Goal: Task Accomplishment & Management: Manage account settings

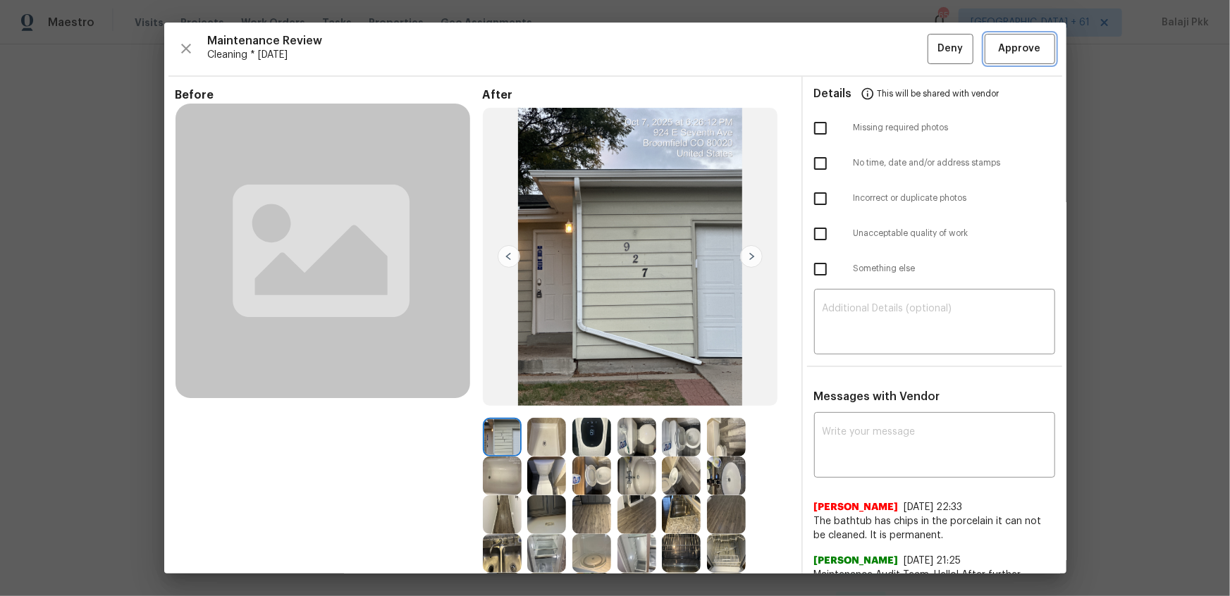
click at [1001, 44] on span "Approve" at bounding box center [1020, 49] width 42 height 18
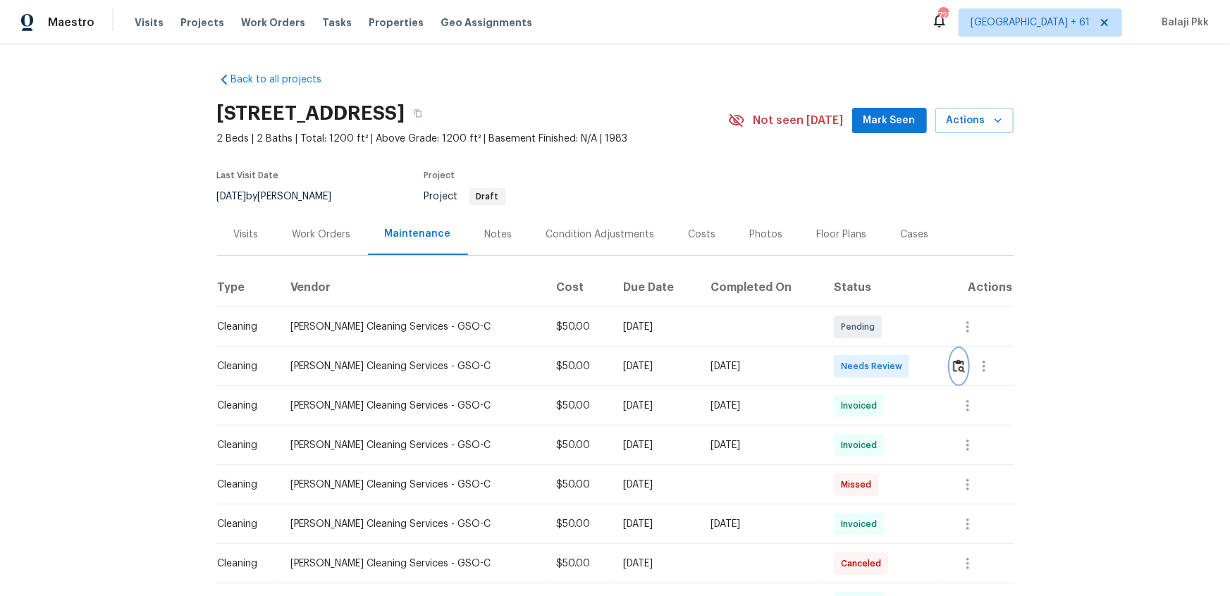
click at [875, 366] on button "button" at bounding box center [959, 367] width 16 height 34
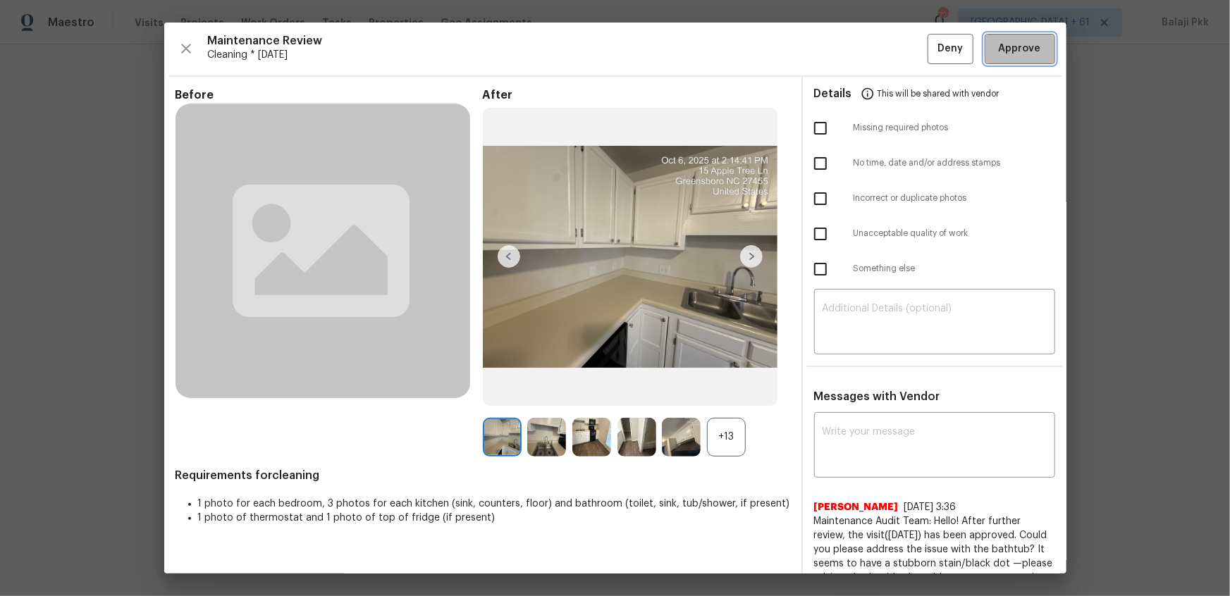
click at [875, 47] on span "Approve" at bounding box center [1020, 49] width 42 height 18
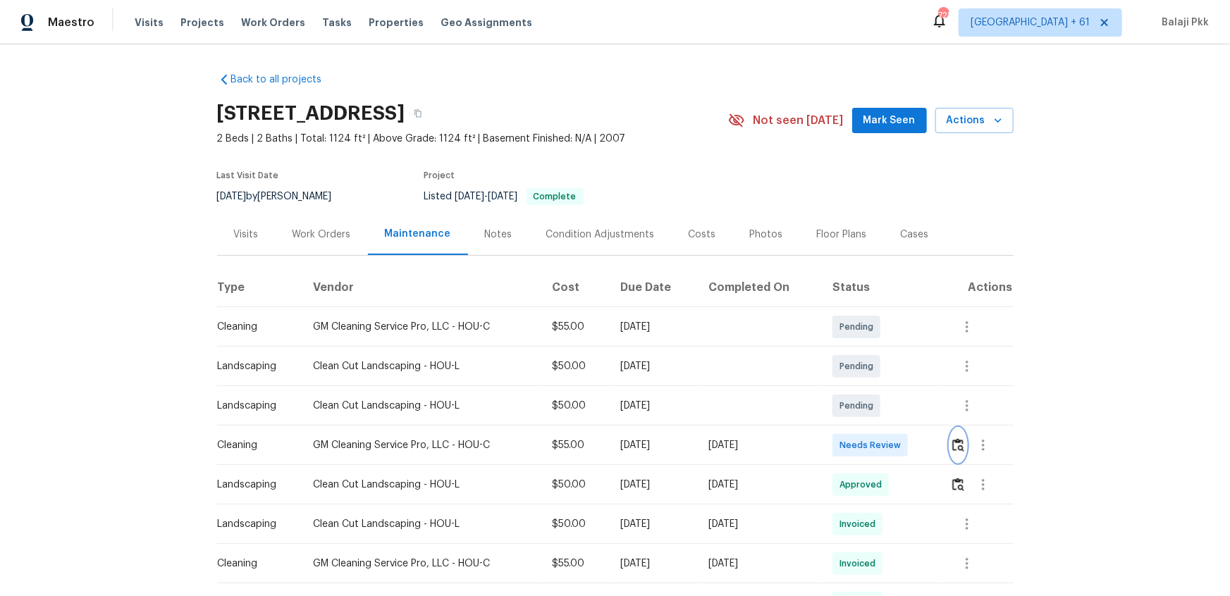
click at [875, 396] on img "button" at bounding box center [958, 444] width 12 height 13
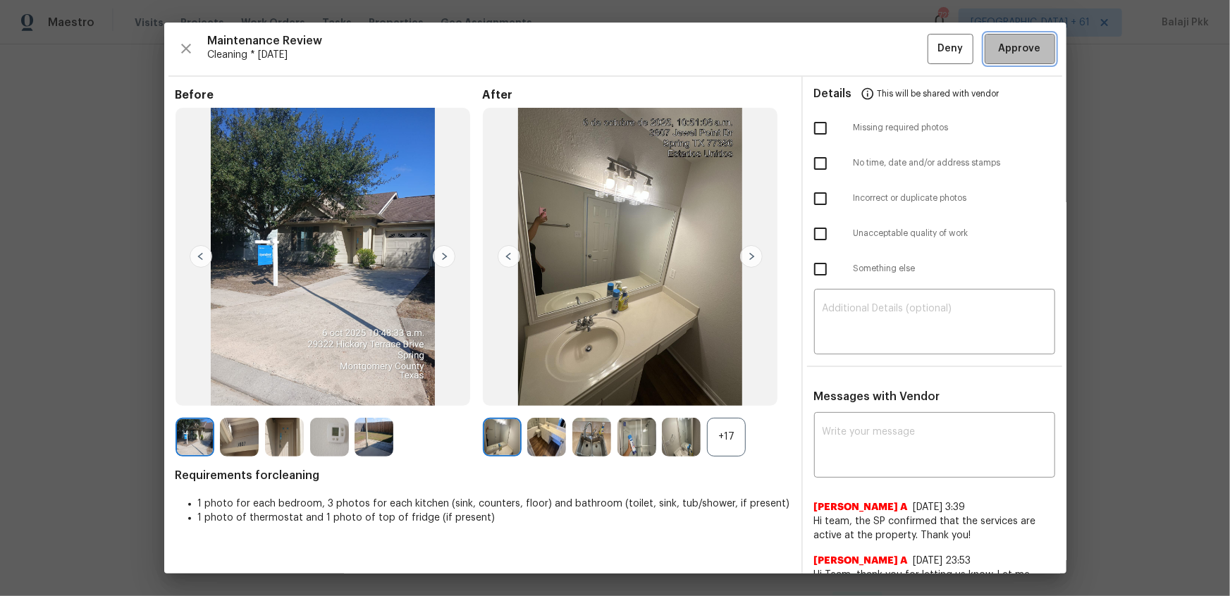
click at [875, 42] on span "Approve" at bounding box center [1020, 49] width 42 height 18
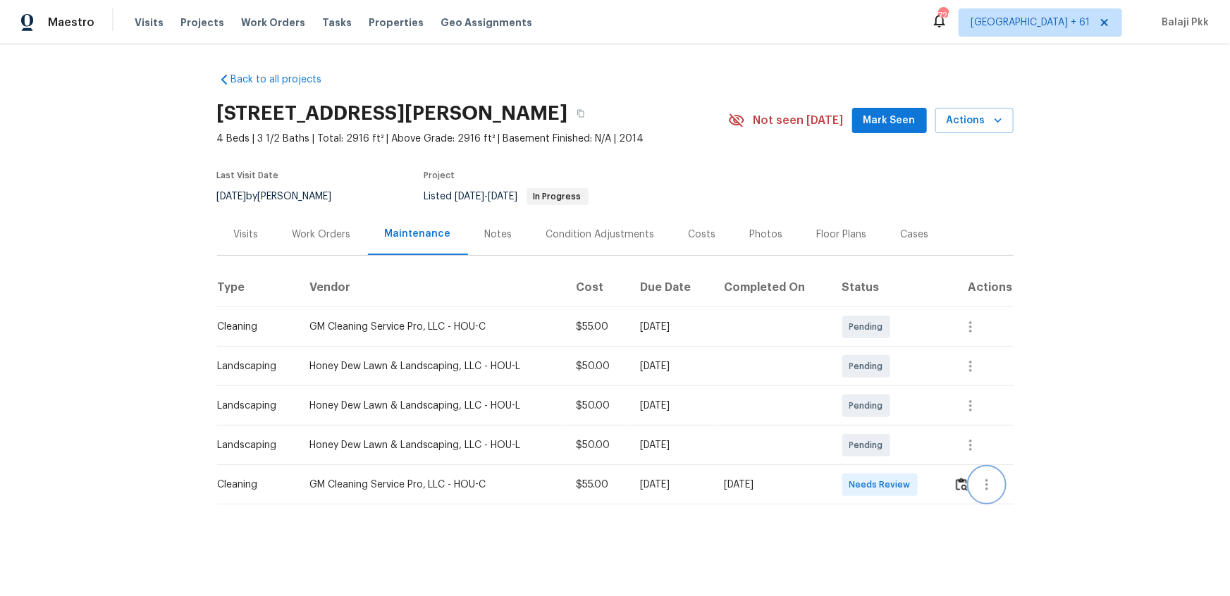
click at [875, 396] on button "button" at bounding box center [987, 485] width 34 height 34
click at [875, 396] on div at bounding box center [615, 298] width 1230 height 596
click at [875, 396] on img "button" at bounding box center [962, 484] width 12 height 13
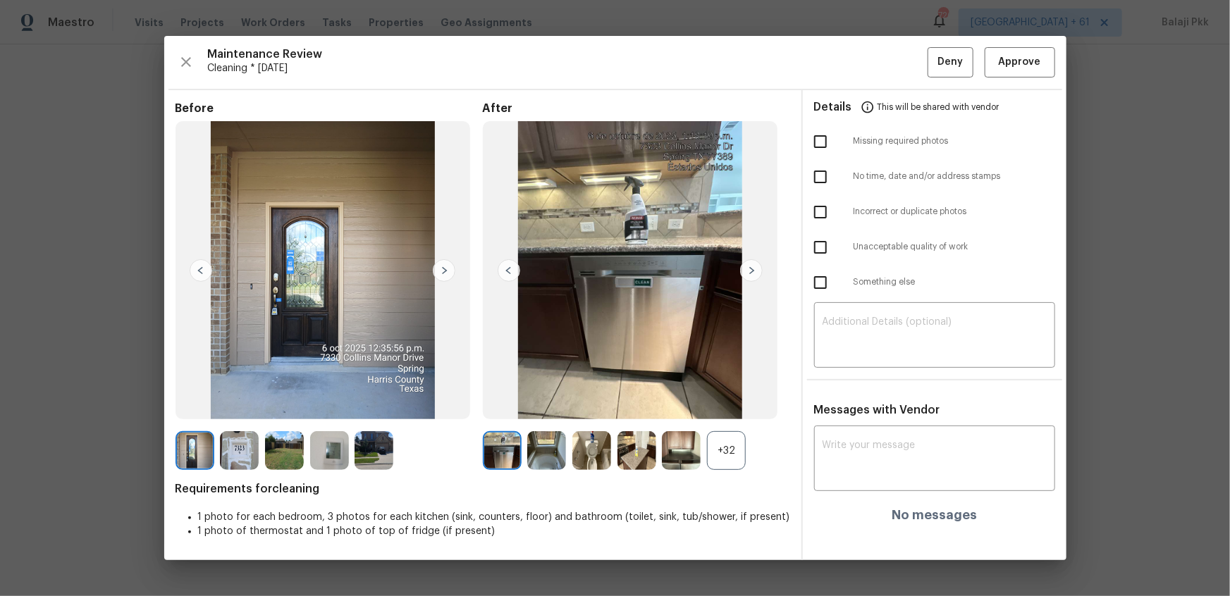
click at [734, 396] on div "+32" at bounding box center [726, 450] width 39 height 39
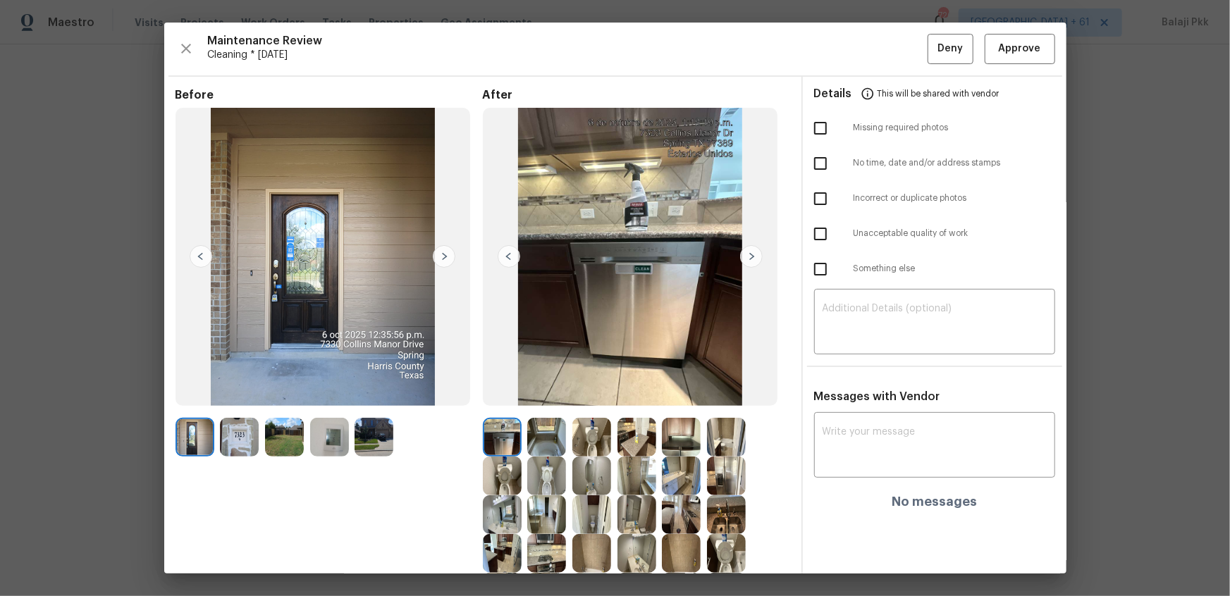
click at [758, 43] on span "Maintenance Review" at bounding box center [567, 41] width 719 height 14
click at [875, 44] on span "Approve" at bounding box center [1020, 49] width 42 height 18
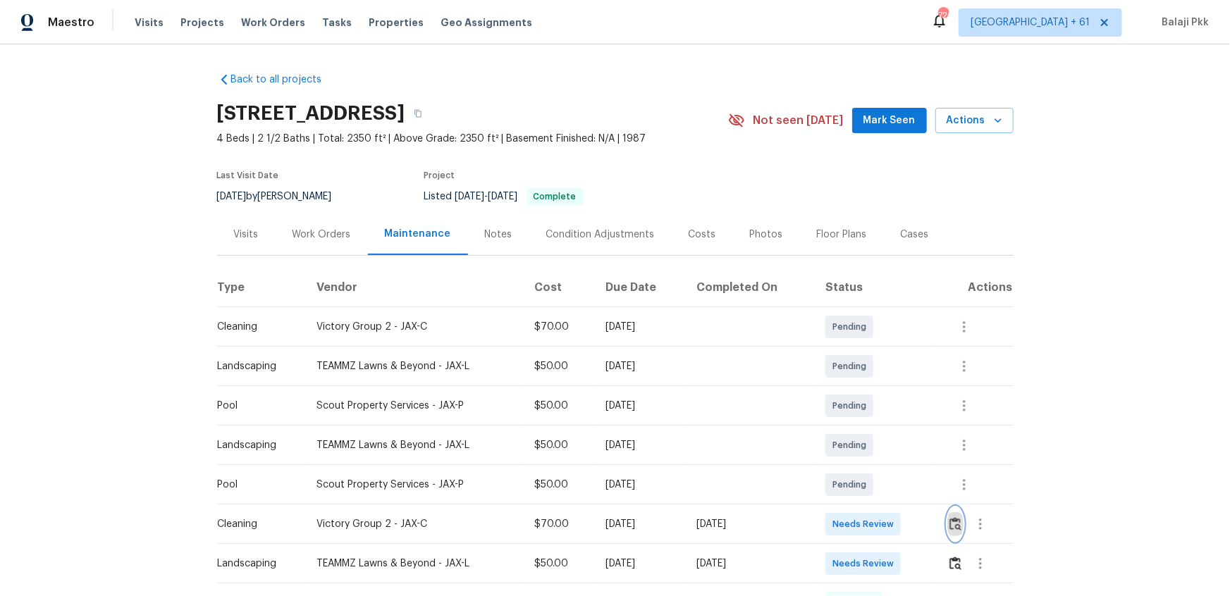
click at [875, 396] on img "button" at bounding box center [955, 523] width 12 height 13
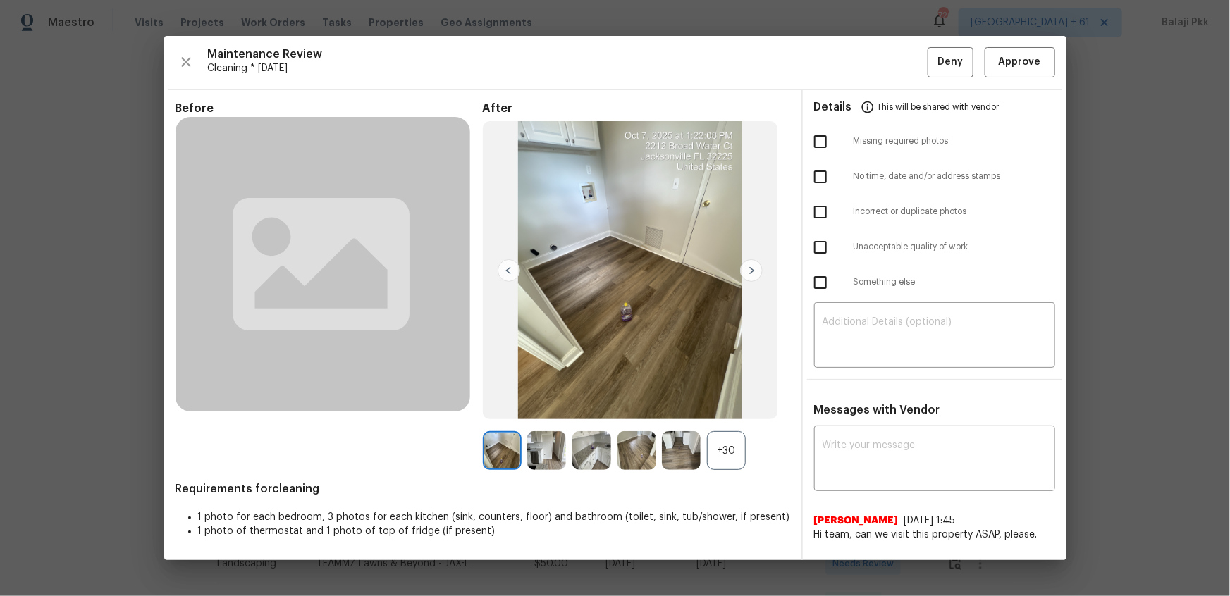
click at [728, 396] on div "+30" at bounding box center [726, 450] width 39 height 39
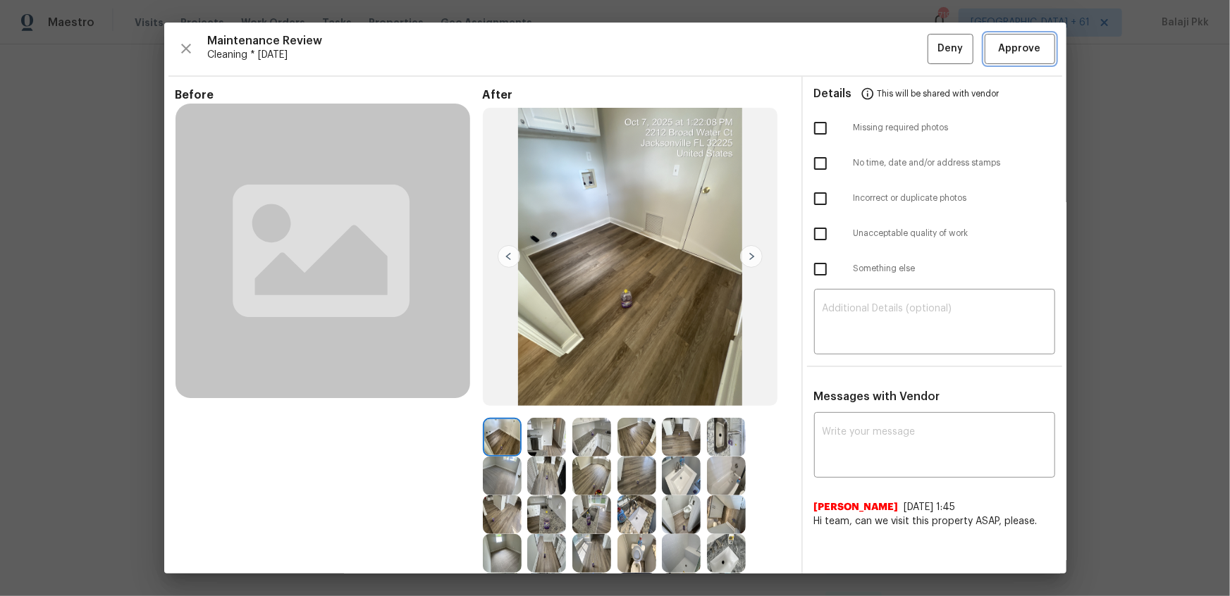
click at [875, 61] on button "Approve" at bounding box center [1019, 49] width 70 height 30
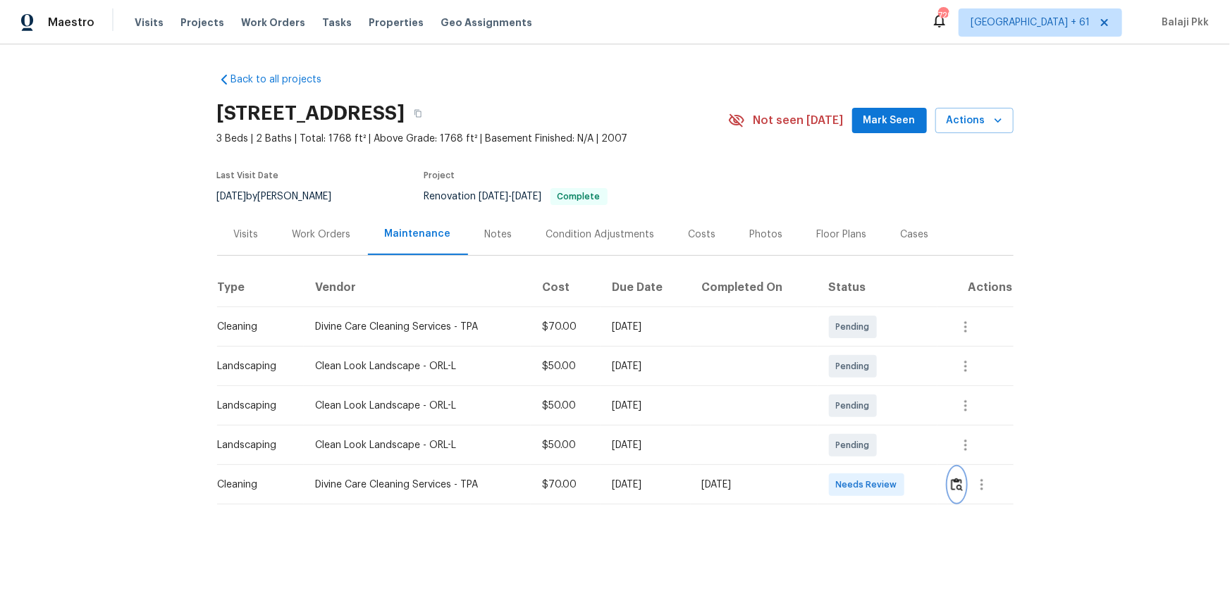
click at [875, 396] on img "button" at bounding box center [957, 484] width 12 height 13
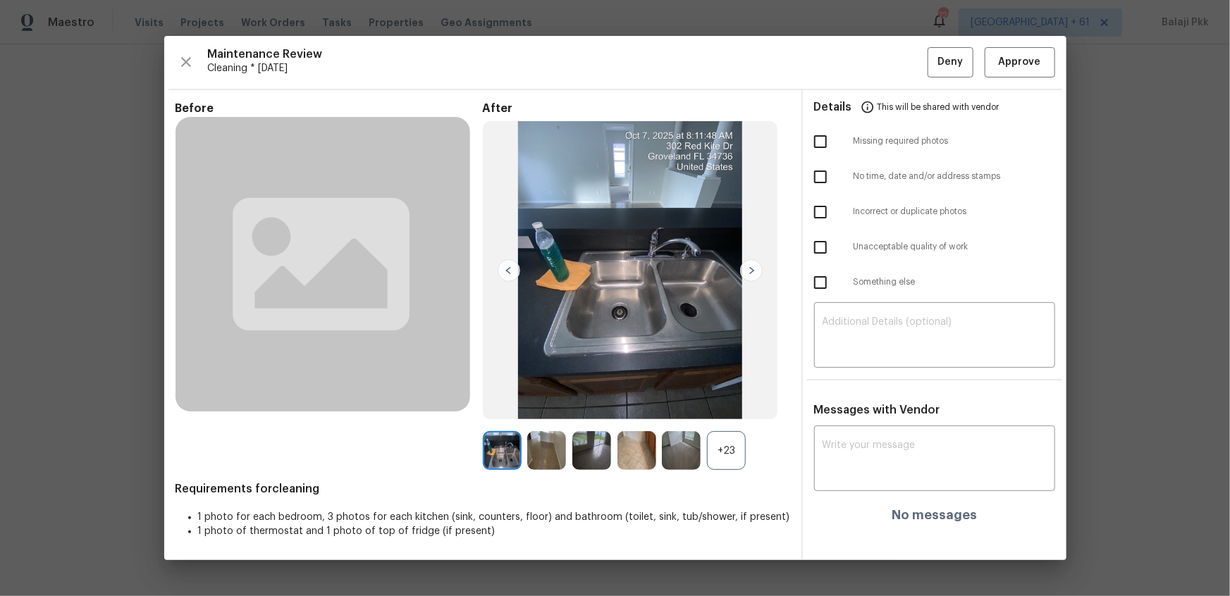
click at [728, 396] on div "+23" at bounding box center [726, 450] width 39 height 39
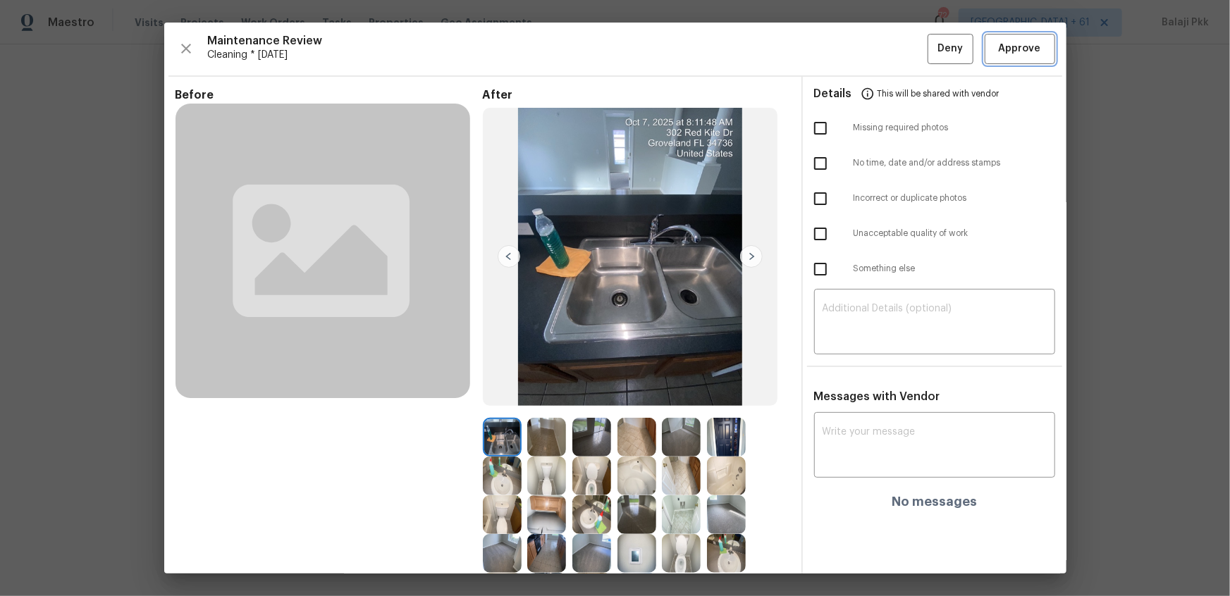
click at [875, 53] on span "Approve" at bounding box center [1020, 49] width 42 height 18
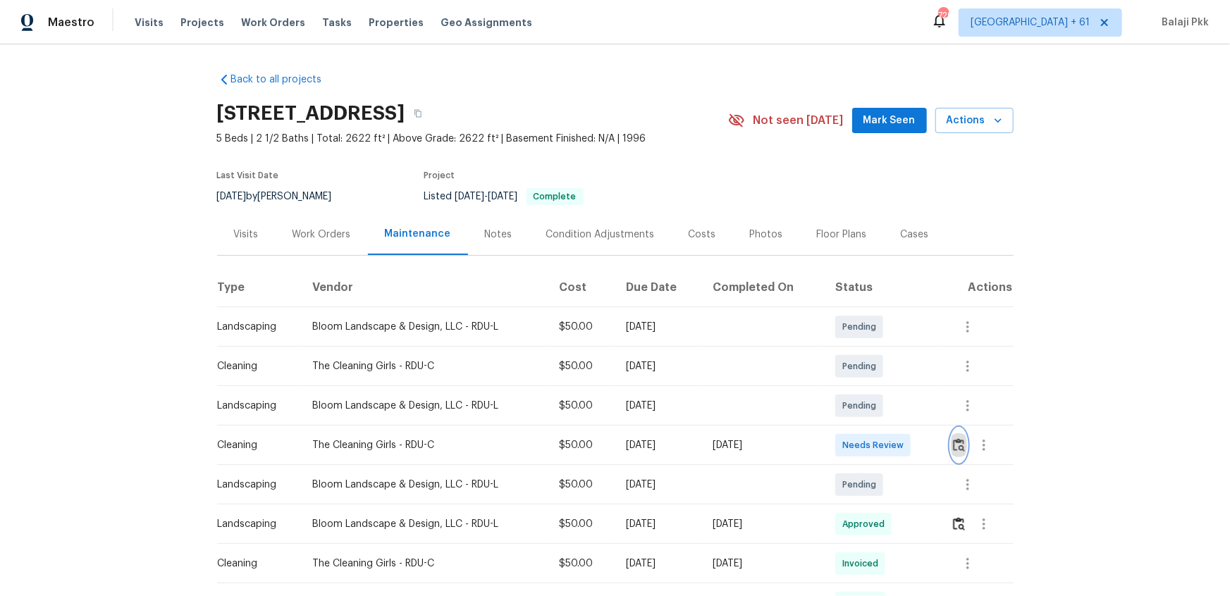
click at [875, 396] on img "button" at bounding box center [959, 444] width 12 height 13
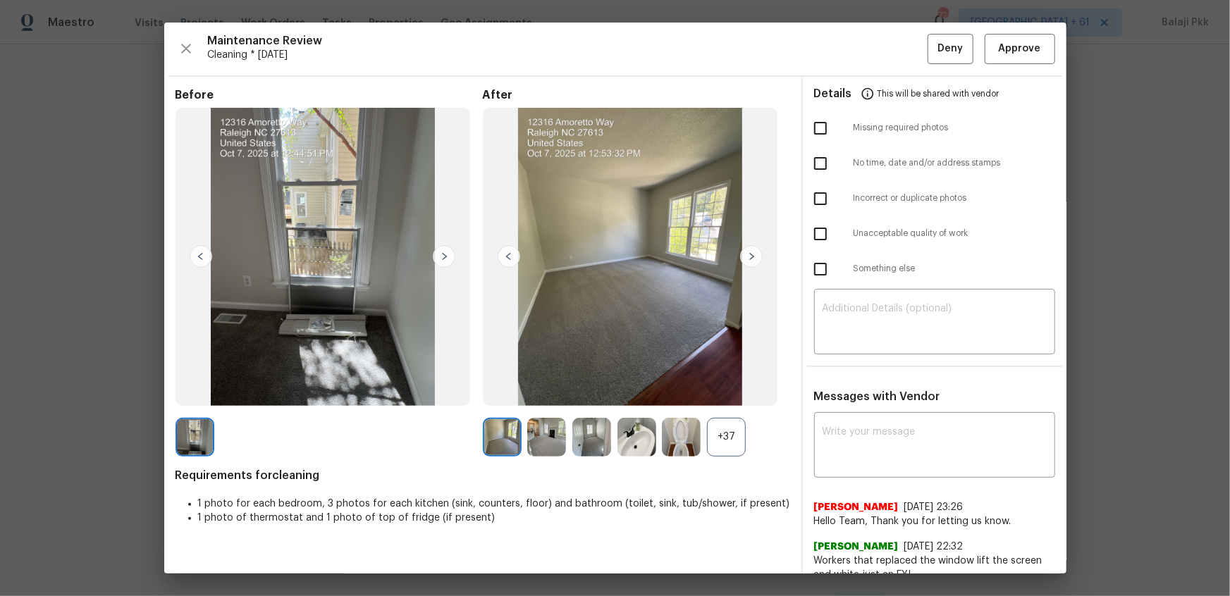
drag, startPoint x: 708, startPoint y: 437, endPoint x: 388, endPoint y: 28, distance: 519.0
click at [707, 396] on div "+37" at bounding box center [726, 437] width 39 height 39
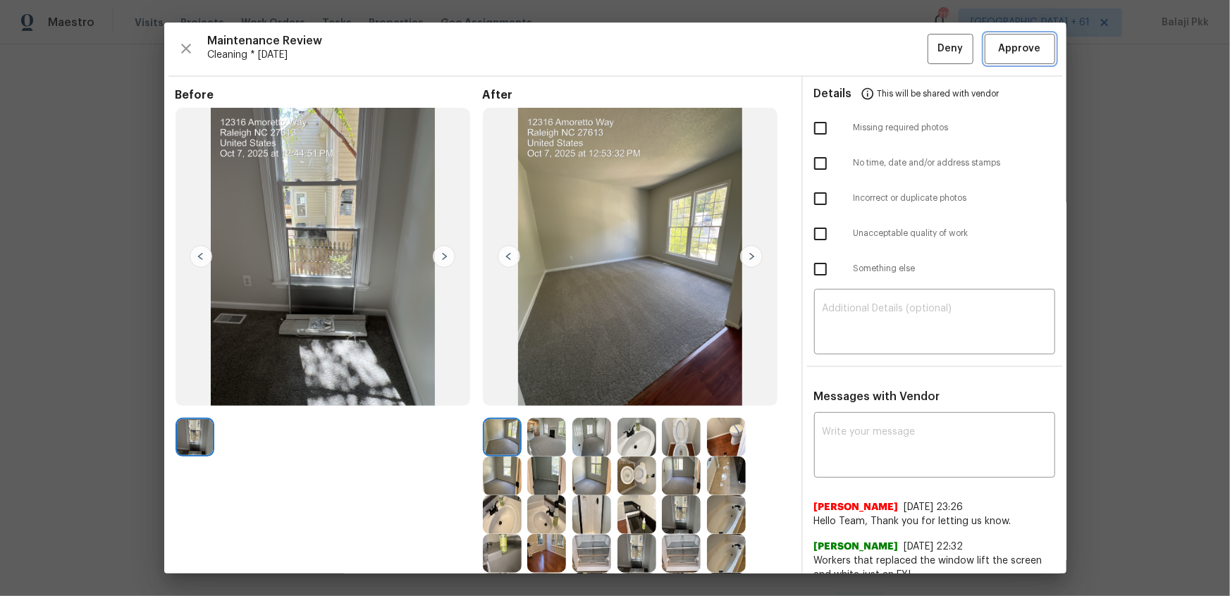
click at [875, 53] on button "Approve" at bounding box center [1019, 49] width 70 height 30
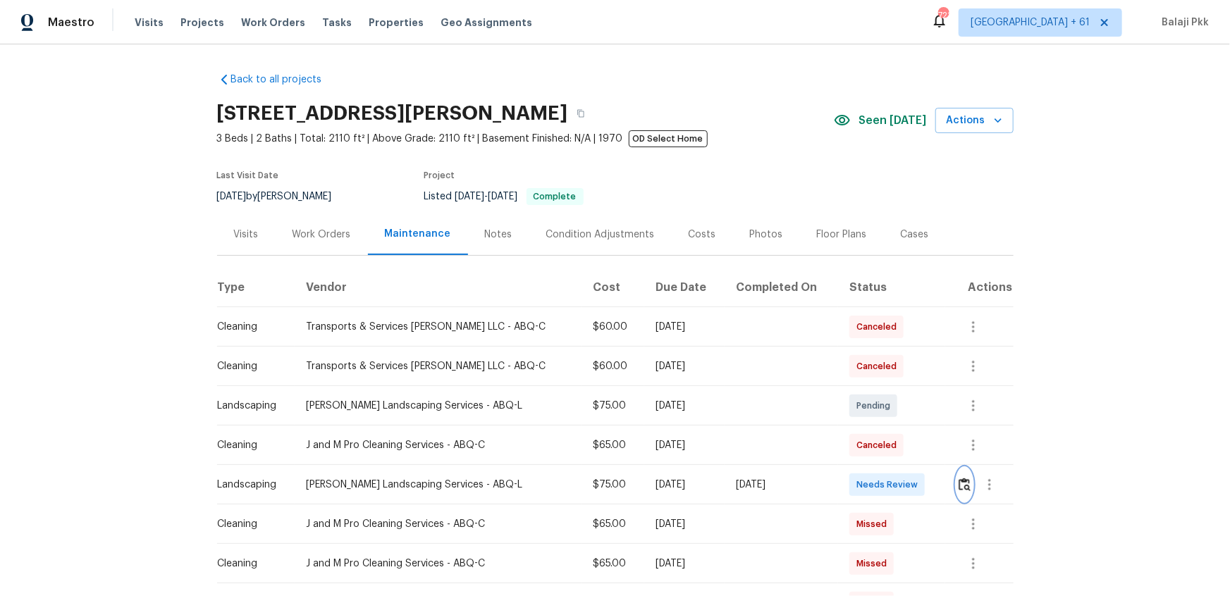
click at [875, 396] on button "button" at bounding box center [964, 485] width 16 height 34
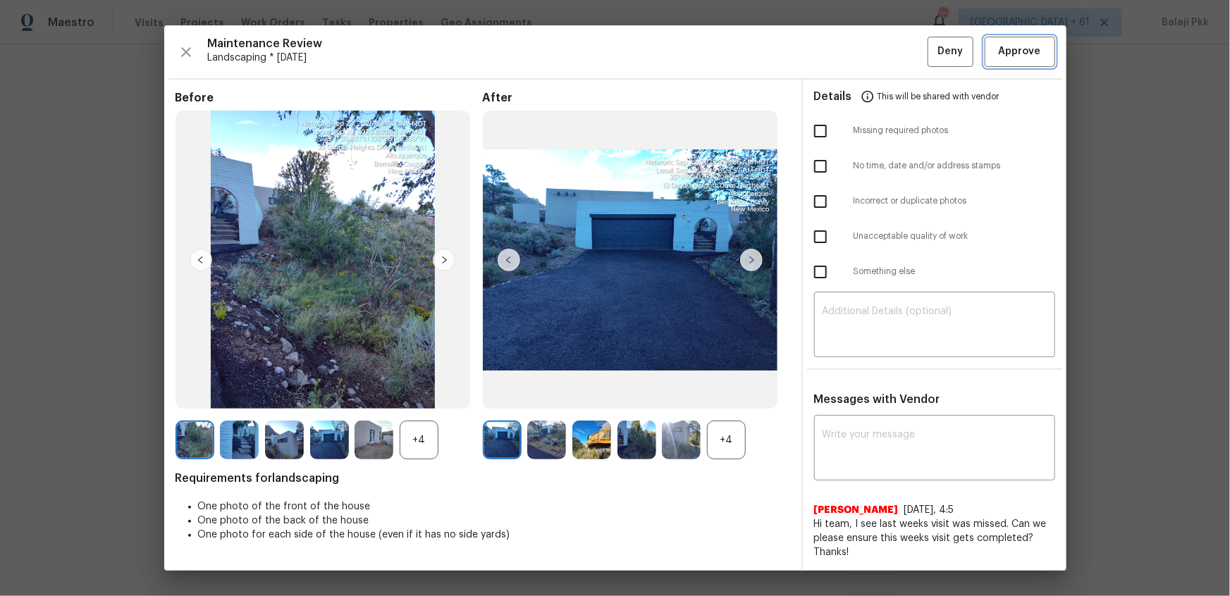
click at [875, 48] on span "Approve" at bounding box center [1020, 52] width 42 height 18
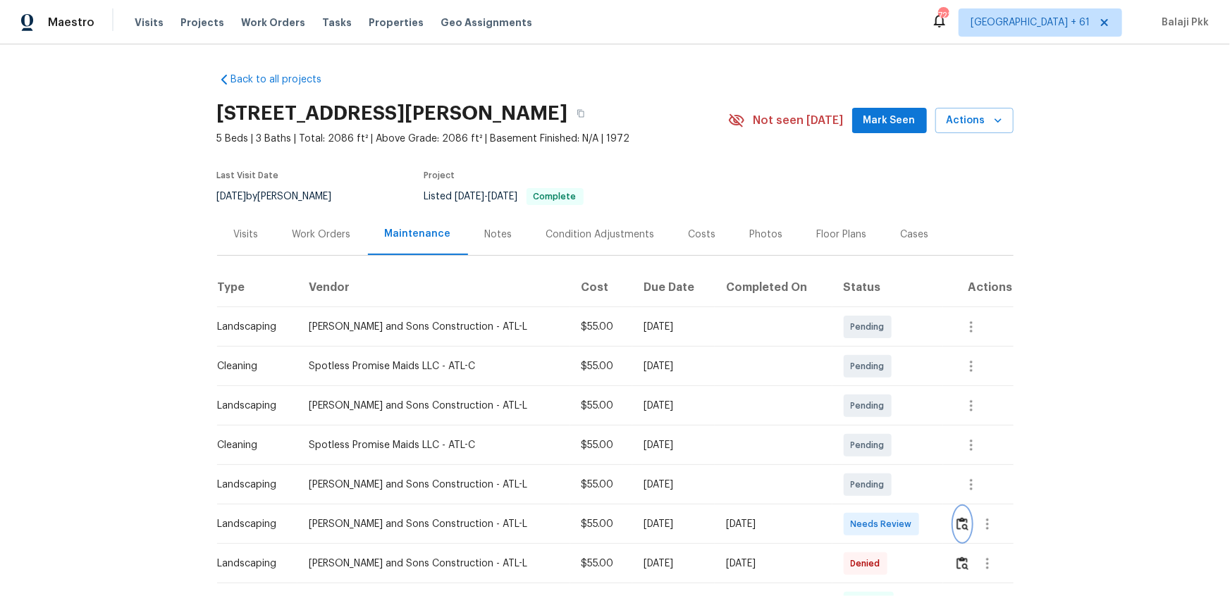
click at [875, 396] on img "button" at bounding box center [962, 523] width 12 height 13
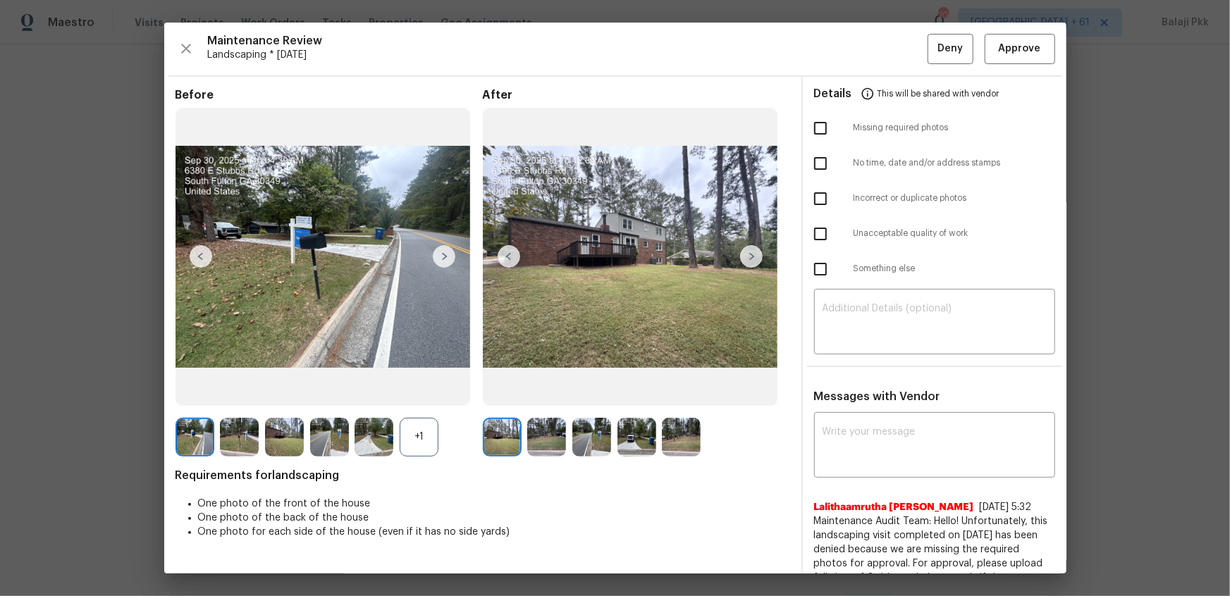
drag, startPoint x: 430, startPoint y: 433, endPoint x: 424, endPoint y: 407, distance: 26.7
click at [429, 396] on div "+1" at bounding box center [419, 437] width 39 height 39
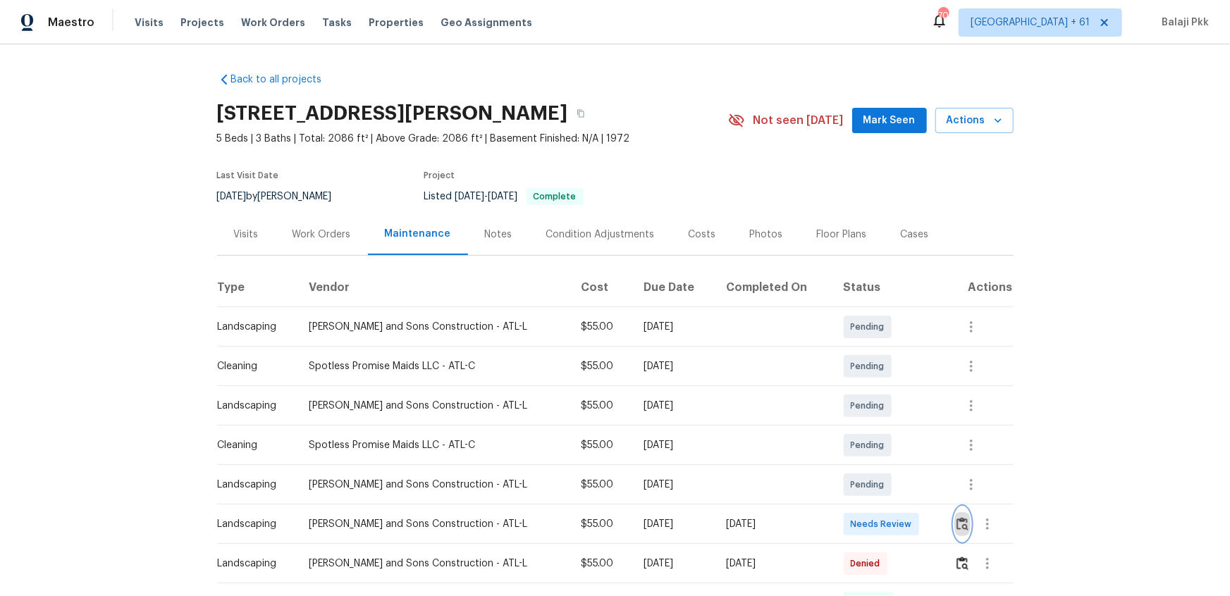
click at [875, 396] on img "button" at bounding box center [962, 523] width 12 height 13
click at [875, 396] on button "button" at bounding box center [962, 524] width 16 height 34
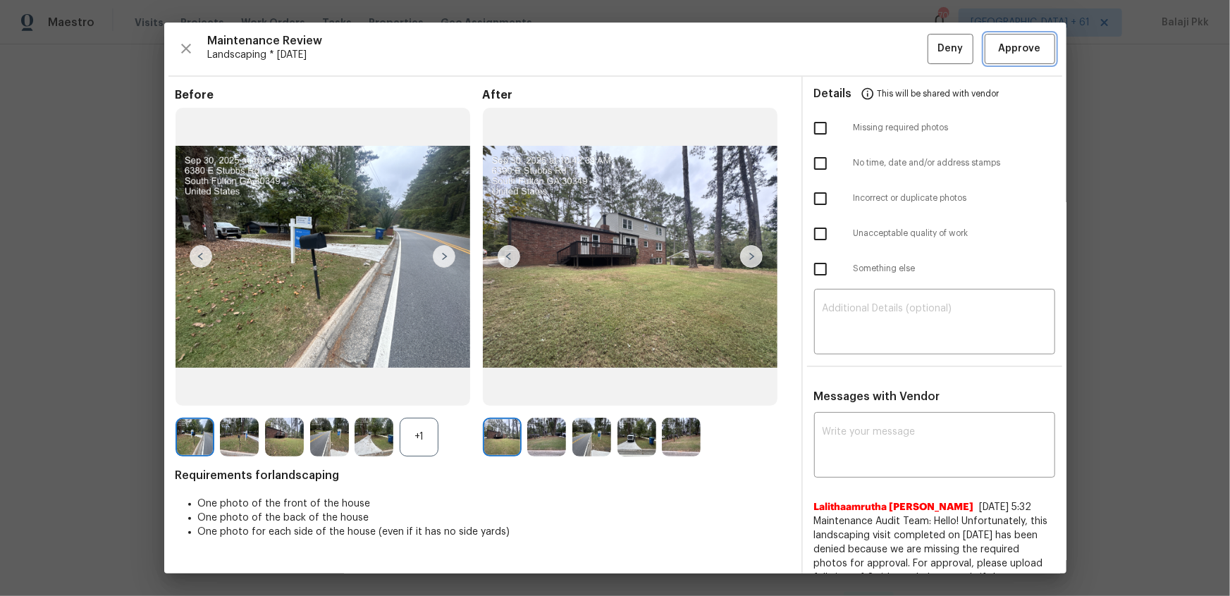
click at [875, 45] on span "Approve" at bounding box center [1020, 49] width 42 height 18
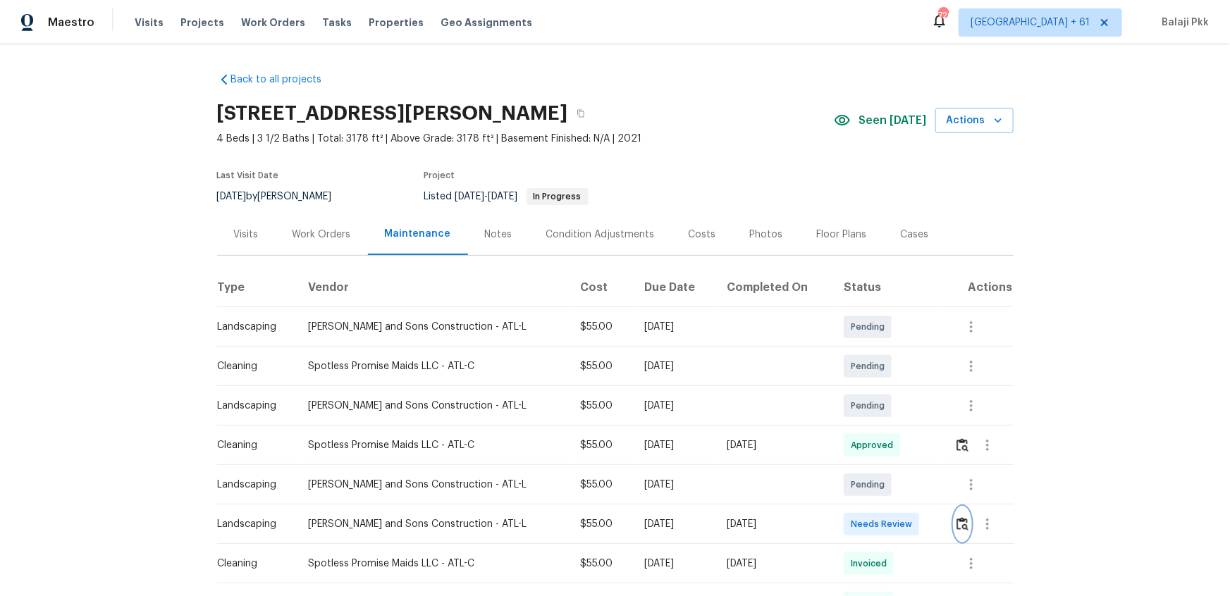
click at [875, 396] on img "button" at bounding box center [962, 523] width 12 height 13
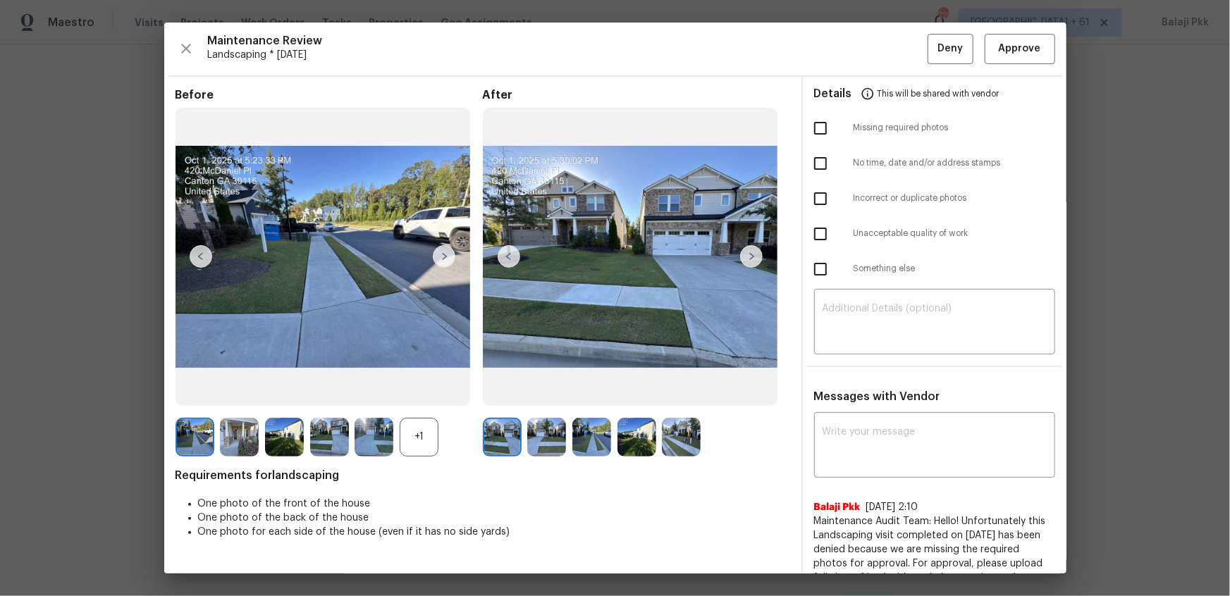
drag, startPoint x: 426, startPoint y: 433, endPoint x: 379, endPoint y: 226, distance: 211.8
click at [423, 396] on div "Before +1" at bounding box center [328, 272] width 307 height 369
click at [875, 53] on span "Approve" at bounding box center [1020, 49] width 48 height 18
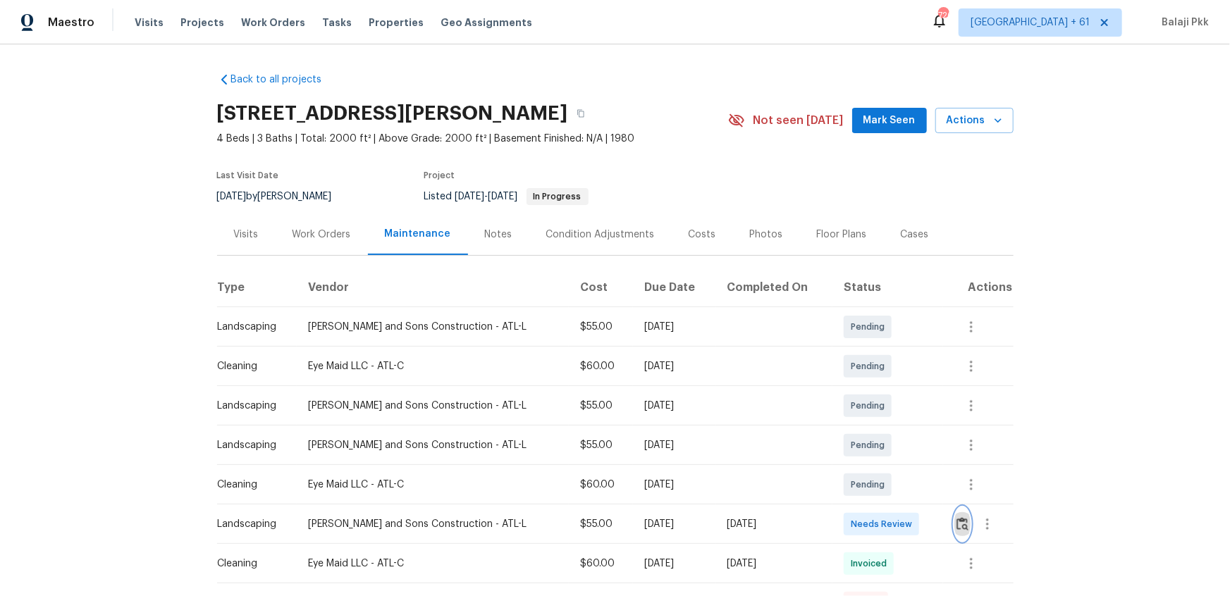
click at [875, 396] on img "button" at bounding box center [962, 523] width 12 height 13
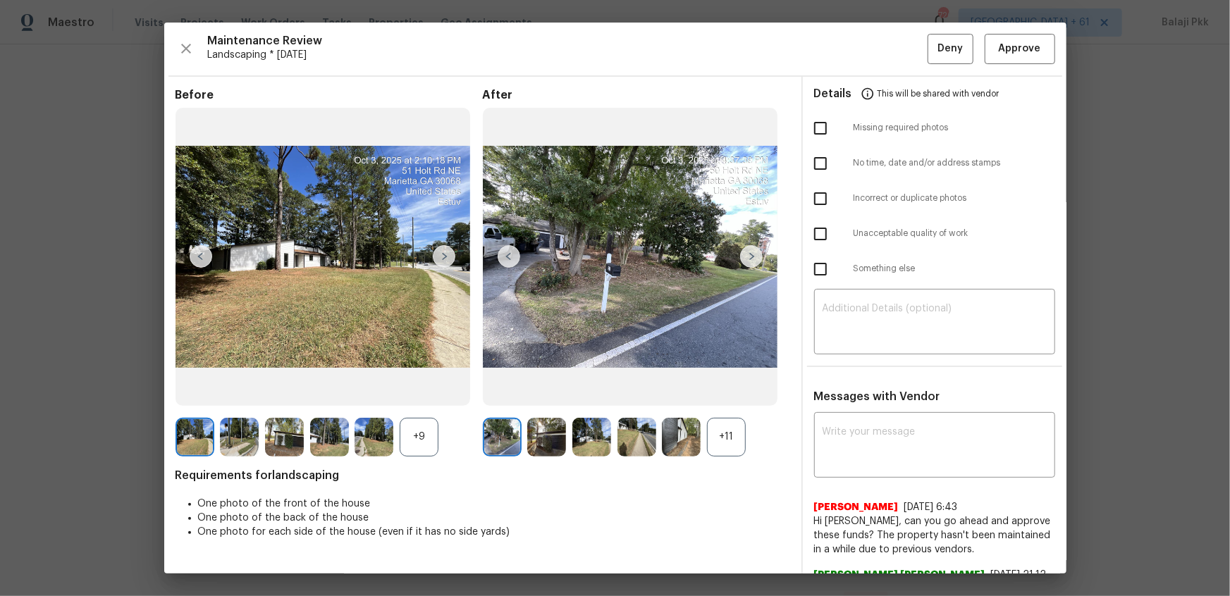
click at [723, 396] on div "+11" at bounding box center [726, 437] width 39 height 39
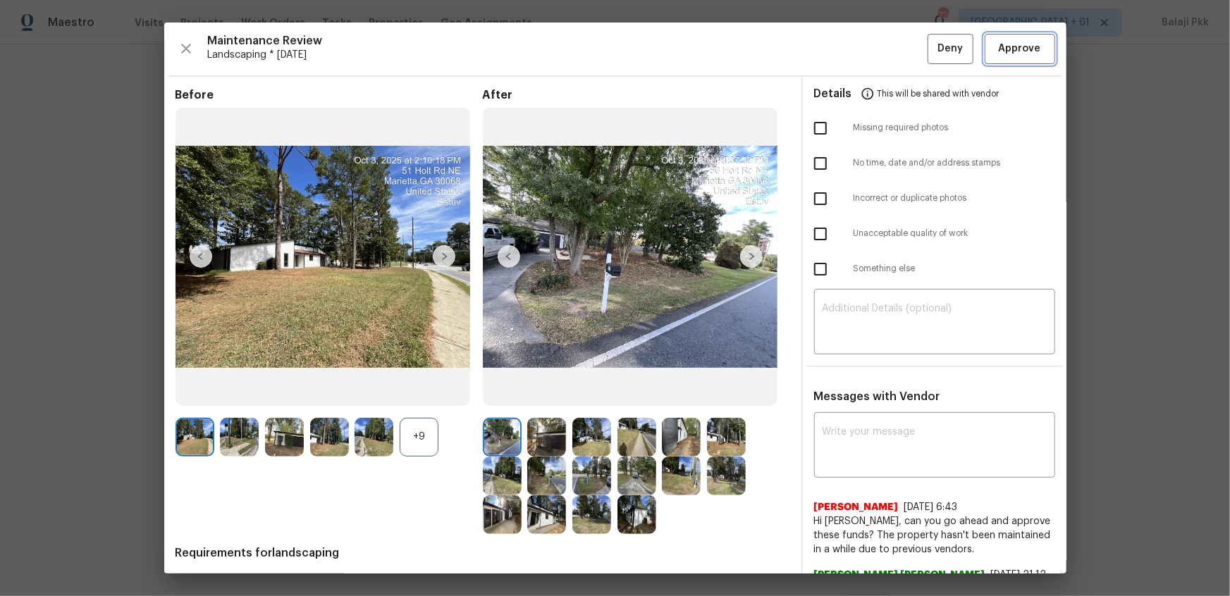
click at [875, 50] on span "Approve" at bounding box center [1020, 49] width 42 height 18
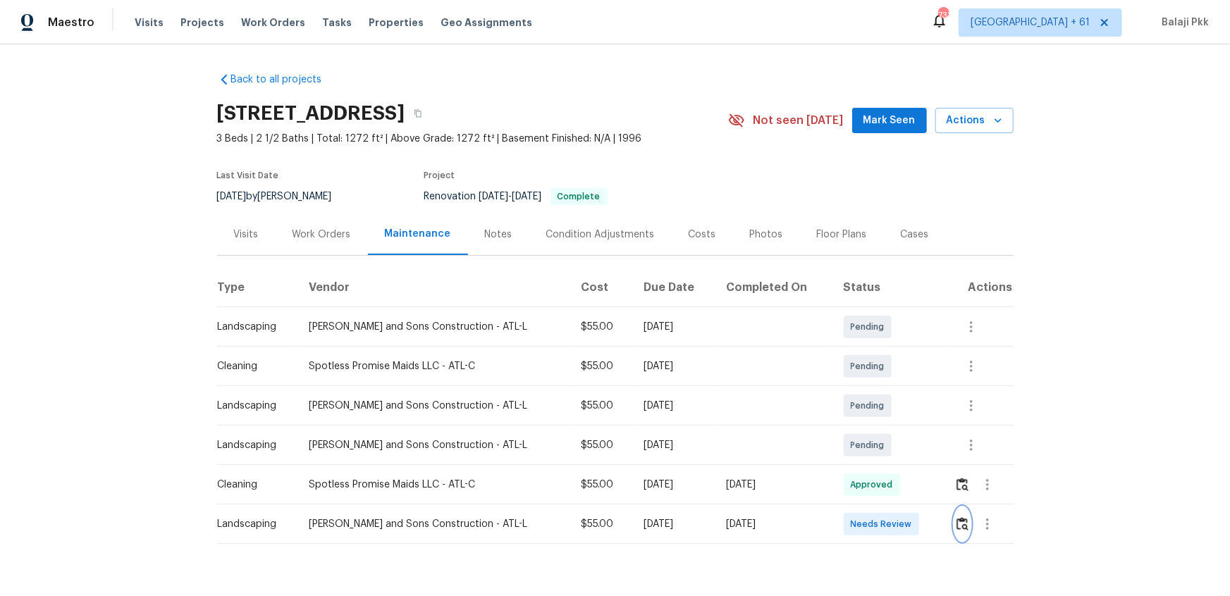
click at [875, 396] on img "button" at bounding box center [962, 523] width 12 height 13
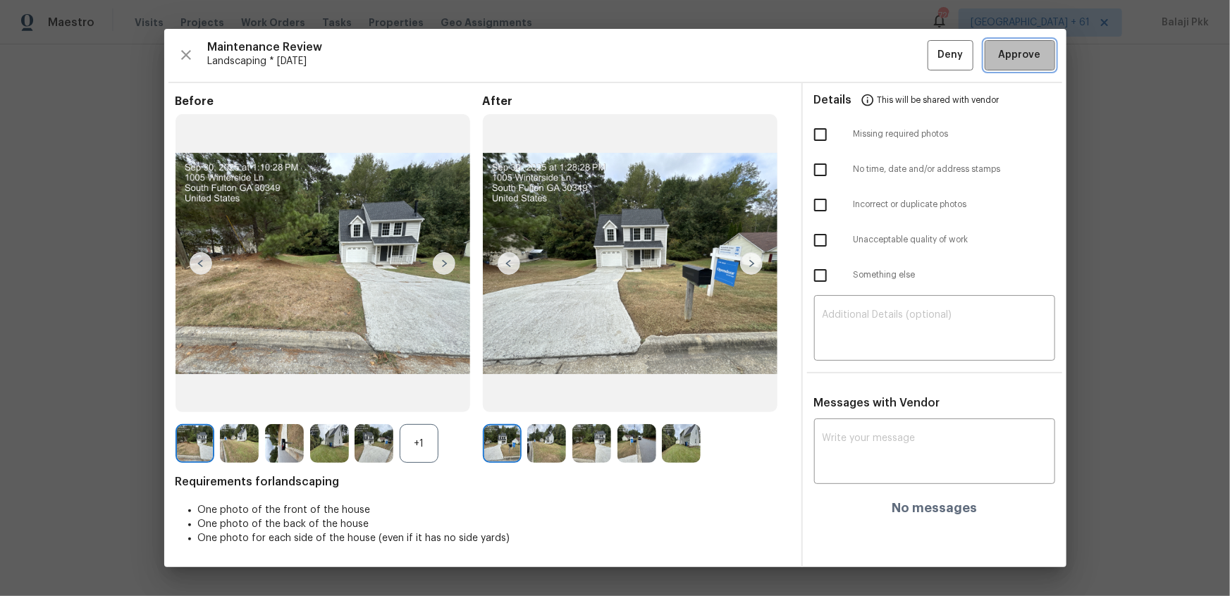
click at [875, 60] on span "Approve" at bounding box center [1020, 56] width 48 height 18
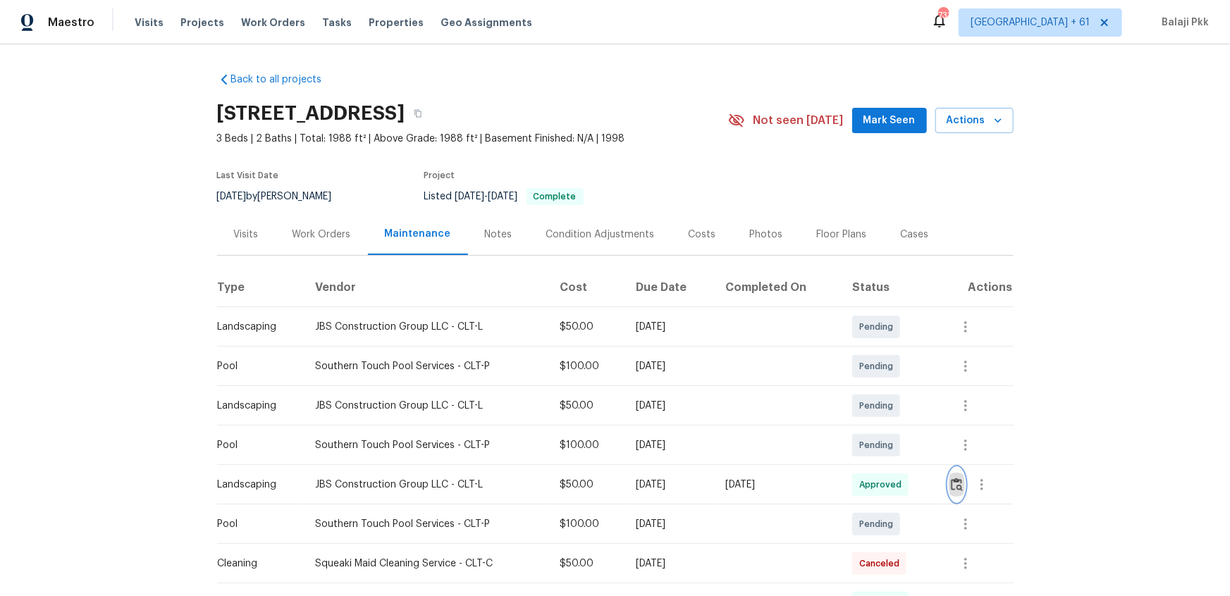
click at [875, 396] on img "button" at bounding box center [957, 484] width 12 height 13
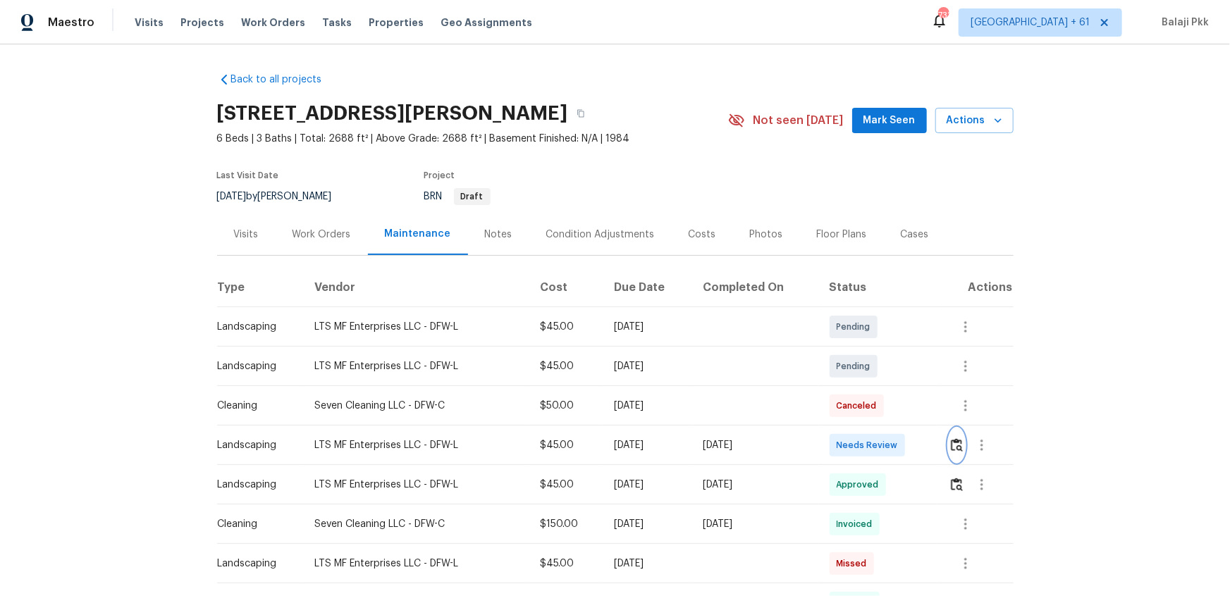
click at [875, 396] on img "button" at bounding box center [957, 444] width 12 height 13
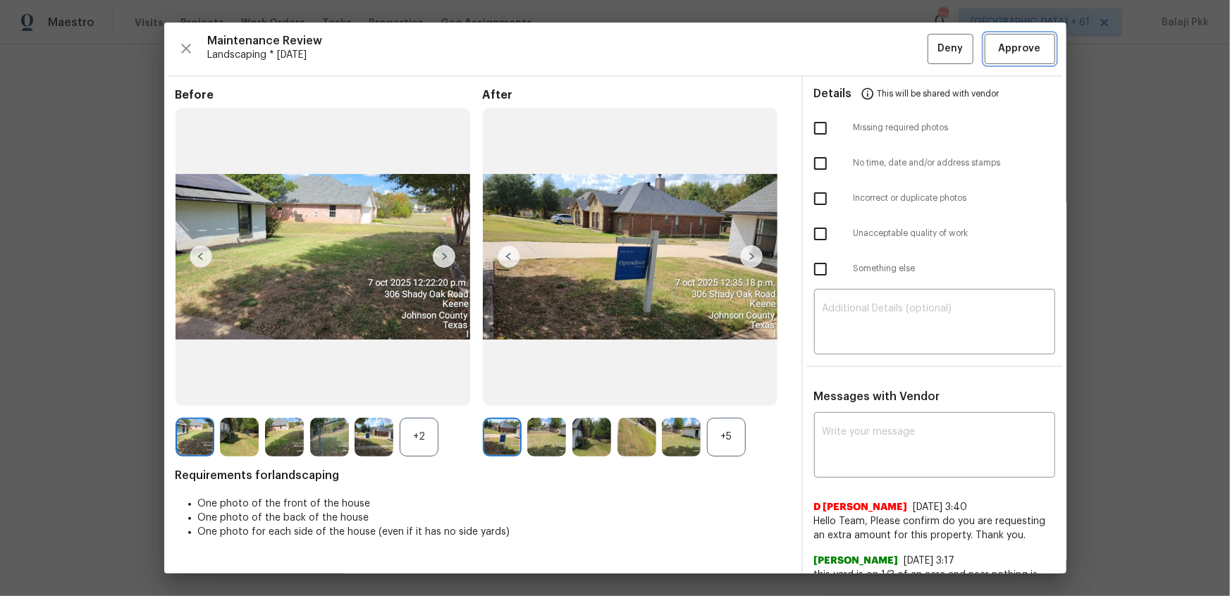
click at [875, 45] on span "Approve" at bounding box center [1020, 49] width 42 height 18
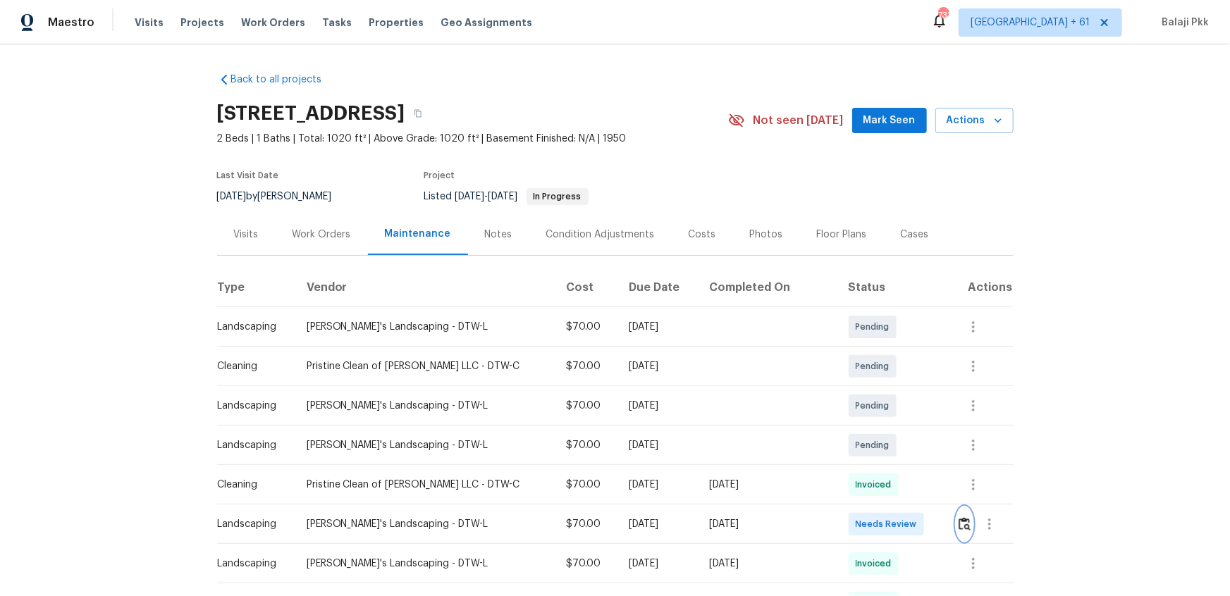
click at [875, 396] on img "button" at bounding box center [964, 523] width 12 height 13
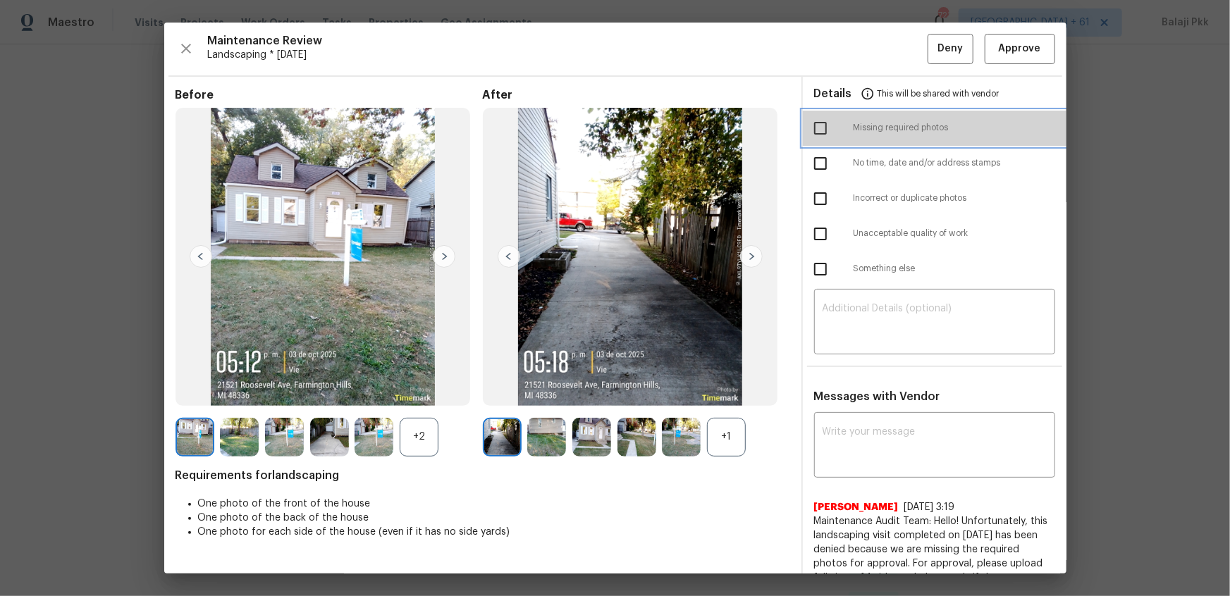
click at [875, 141] on div "Missing required photos" at bounding box center [935, 128] width 264 height 35
click at [875, 128] on span "Missing required photos" at bounding box center [954, 128] width 202 height 12
checkbox input "true"
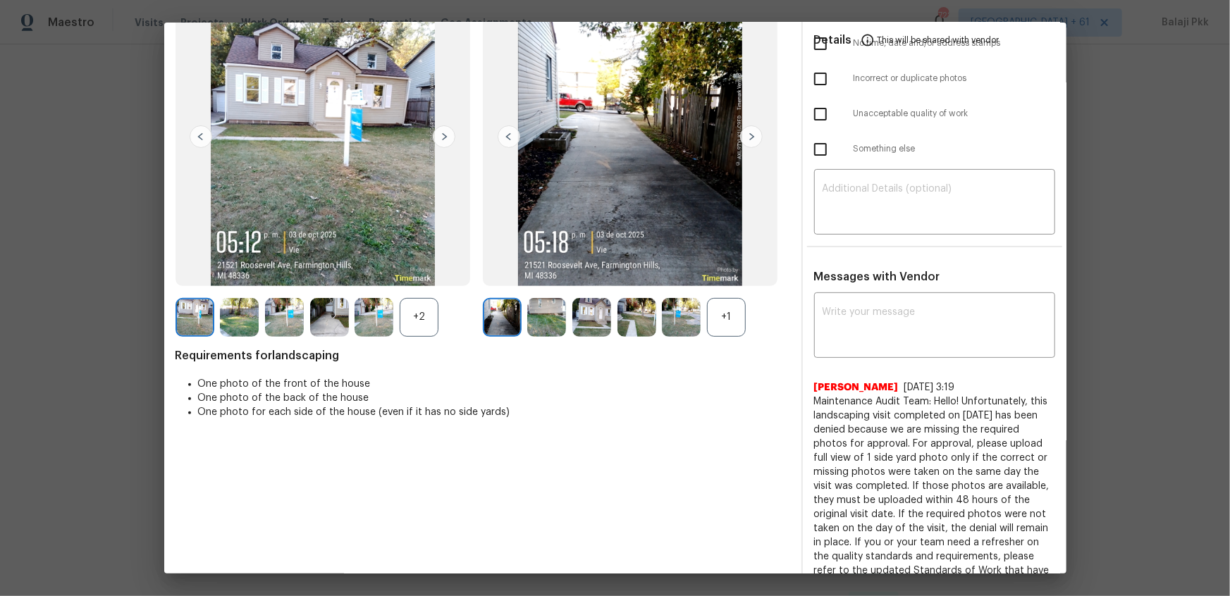
scroll to position [320, 0]
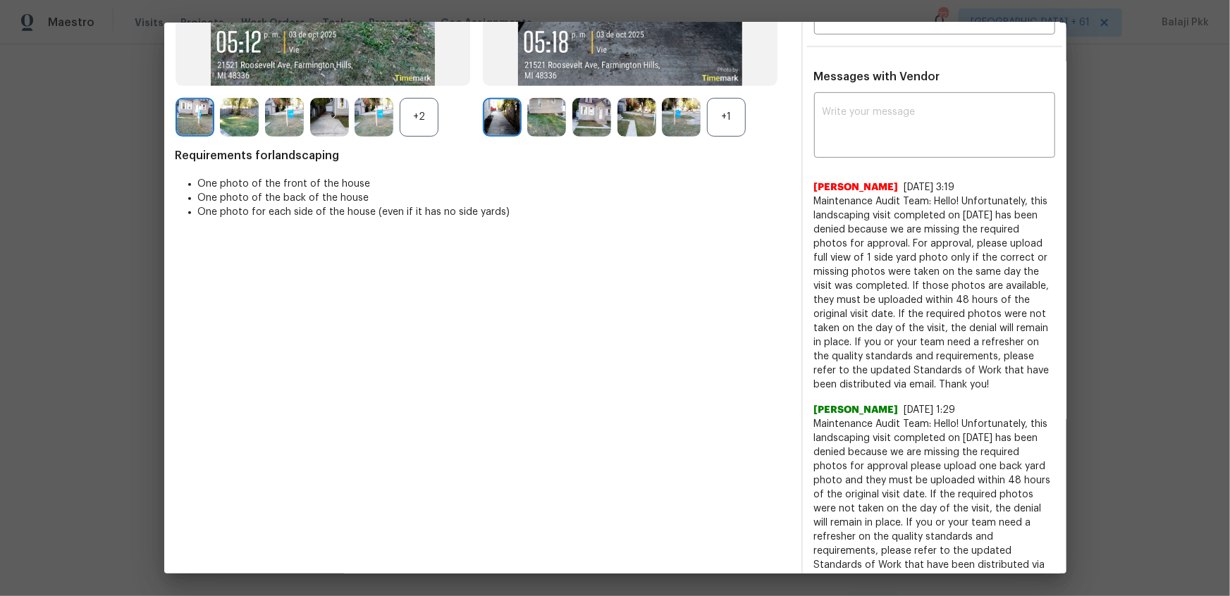
drag, startPoint x: 805, startPoint y: 199, endPoint x: 1032, endPoint y: 369, distance: 284.0
copy span "Maintenance Audit Team: Hello! Unfortunately, this landscaping visit completed …"
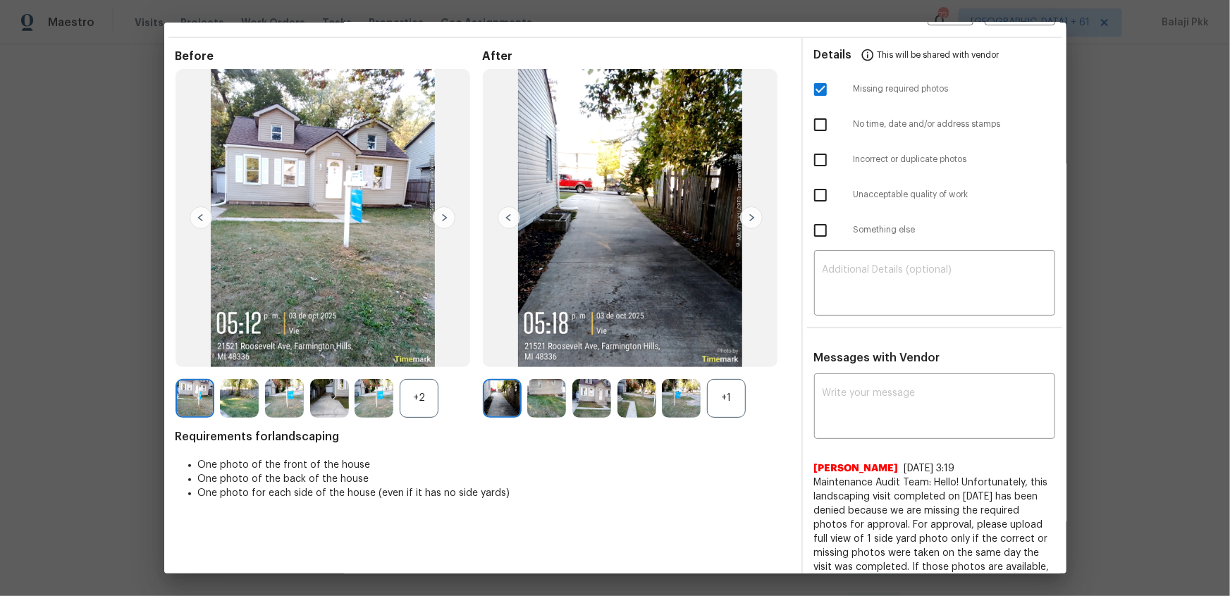
scroll to position [0, 0]
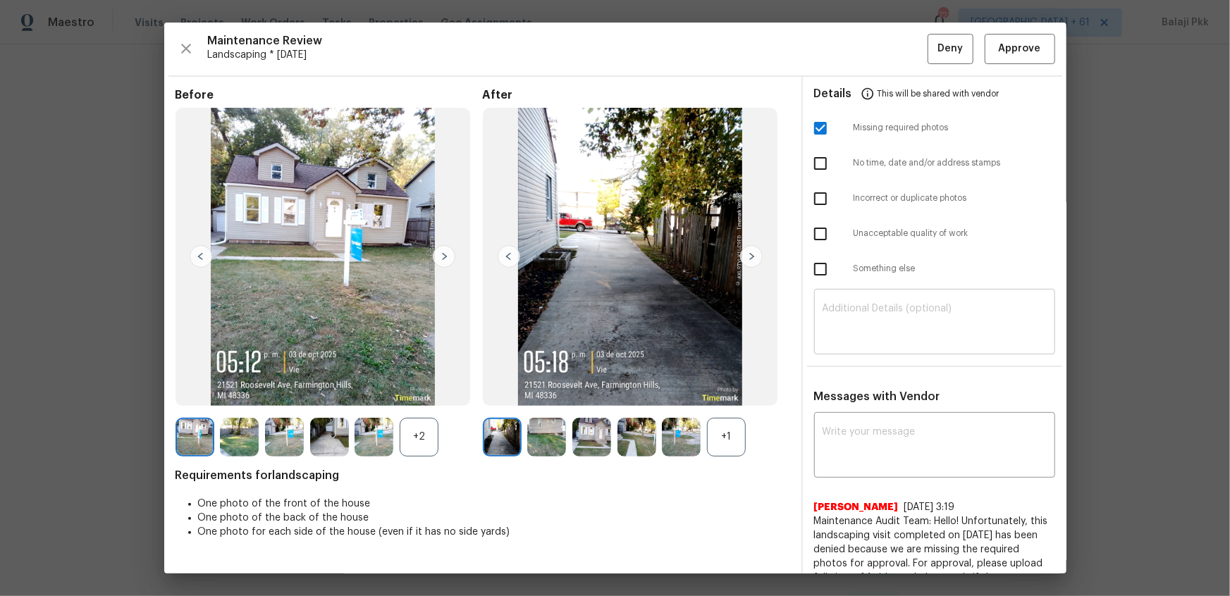
click at [865, 323] on textarea at bounding box center [934, 323] width 224 height 39
paste textarea "Maintenance Audit Team: Hello! Unfortunately, this Landscaping visit completed …"
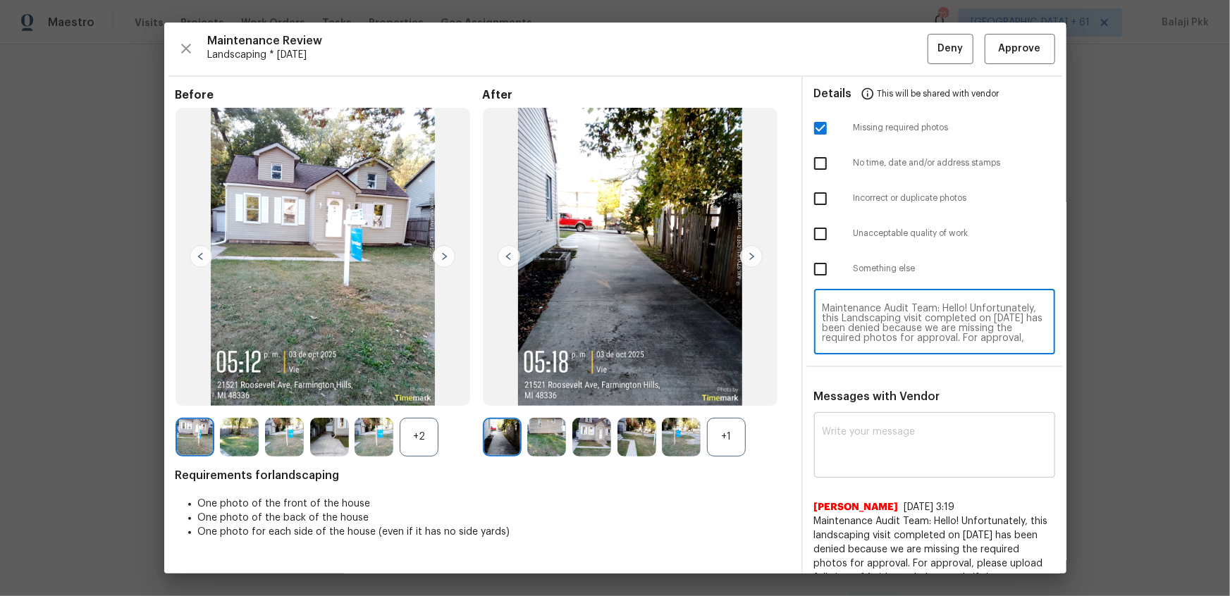
scroll to position [118, 0]
type textarea "Maintenance Audit Team: Hello! Unfortunately, this Landscaping visit completed …"
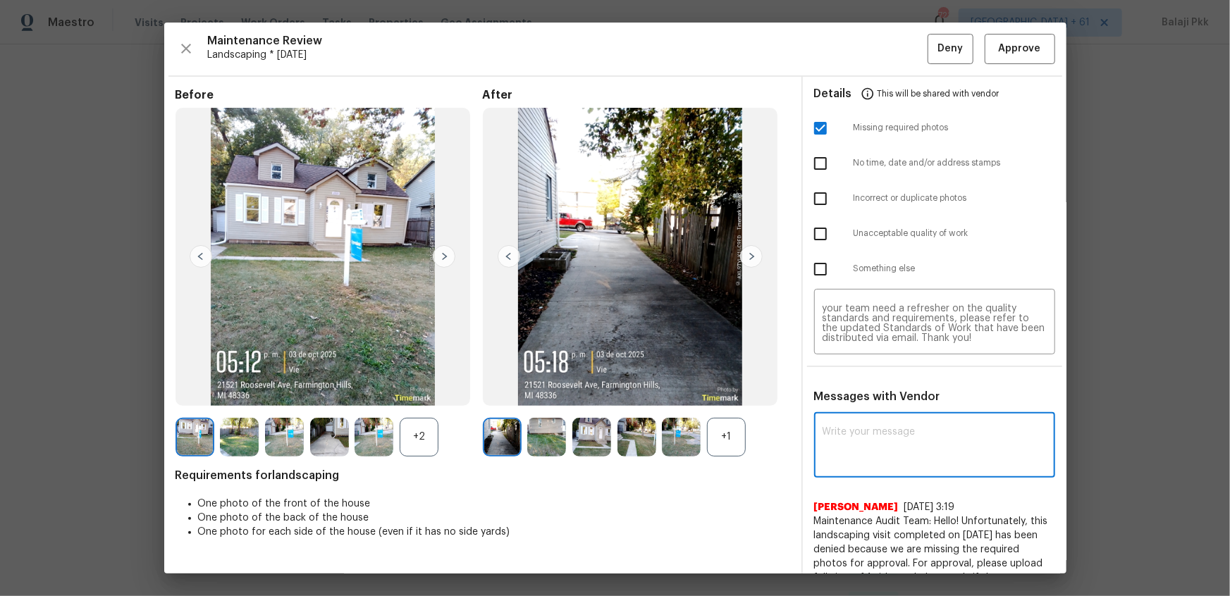
click at [867, 396] on textarea at bounding box center [934, 446] width 224 height 39
paste textarea "Maintenance Audit Team: Hello! Unfortunately, this Landscaping visit completed …"
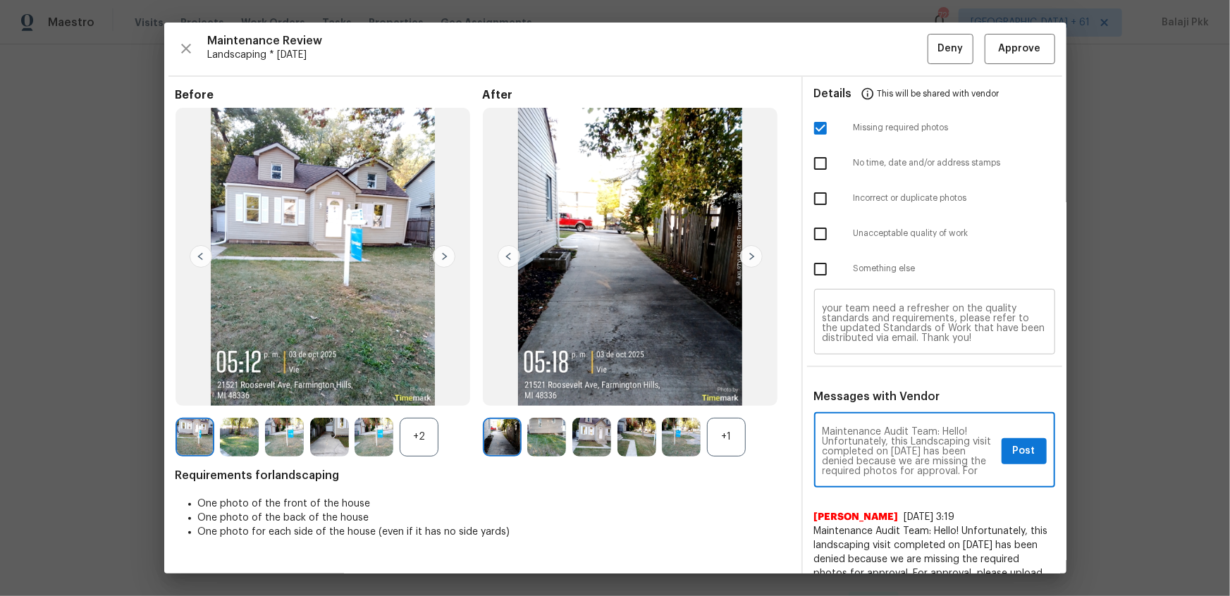
scroll to position [158, 0]
type textarea "Maintenance Audit Team: Hello! Unfortunately, this Landscaping visit completed …"
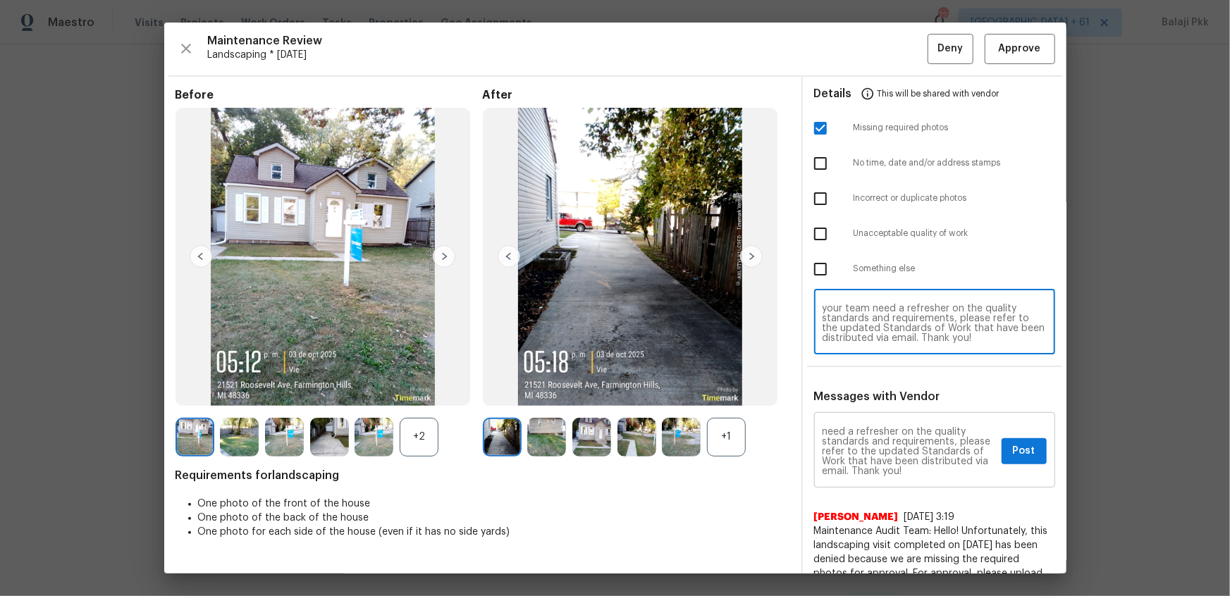
click at [875, 396] on div "Maintenance Audit Team: Hello! Unfortunately, this Landscaping visit completed …" at bounding box center [934, 452] width 241 height 72
click at [875, 396] on span "Post" at bounding box center [1024, 452] width 23 height 18
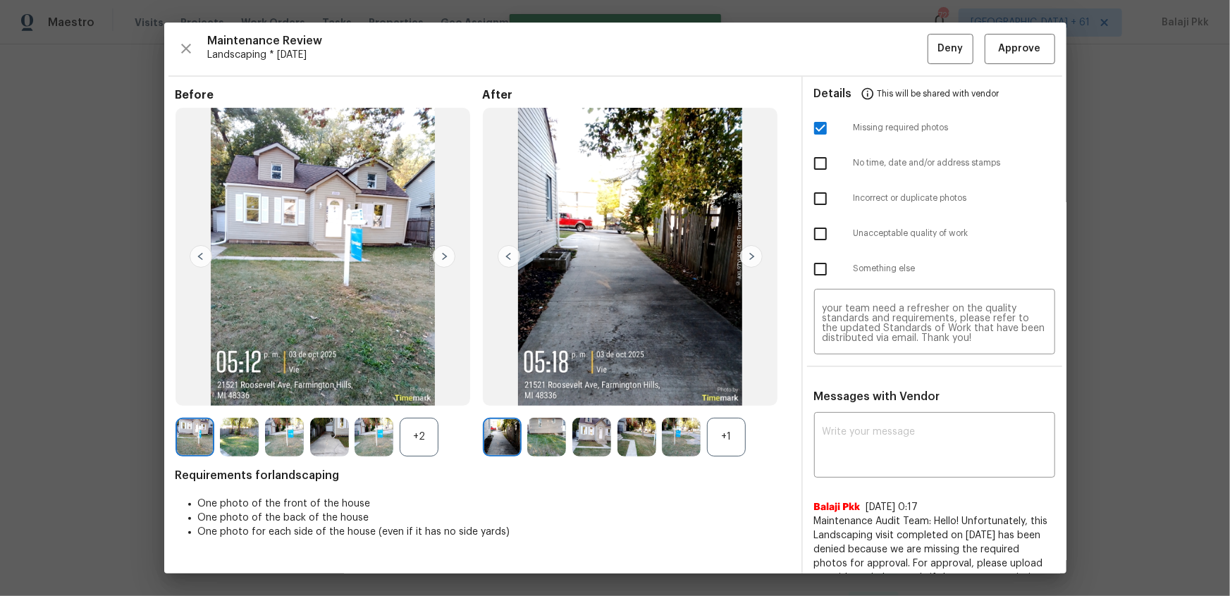
scroll to position [0, 0]
click at [875, 60] on button "Deny" at bounding box center [950, 49] width 46 height 30
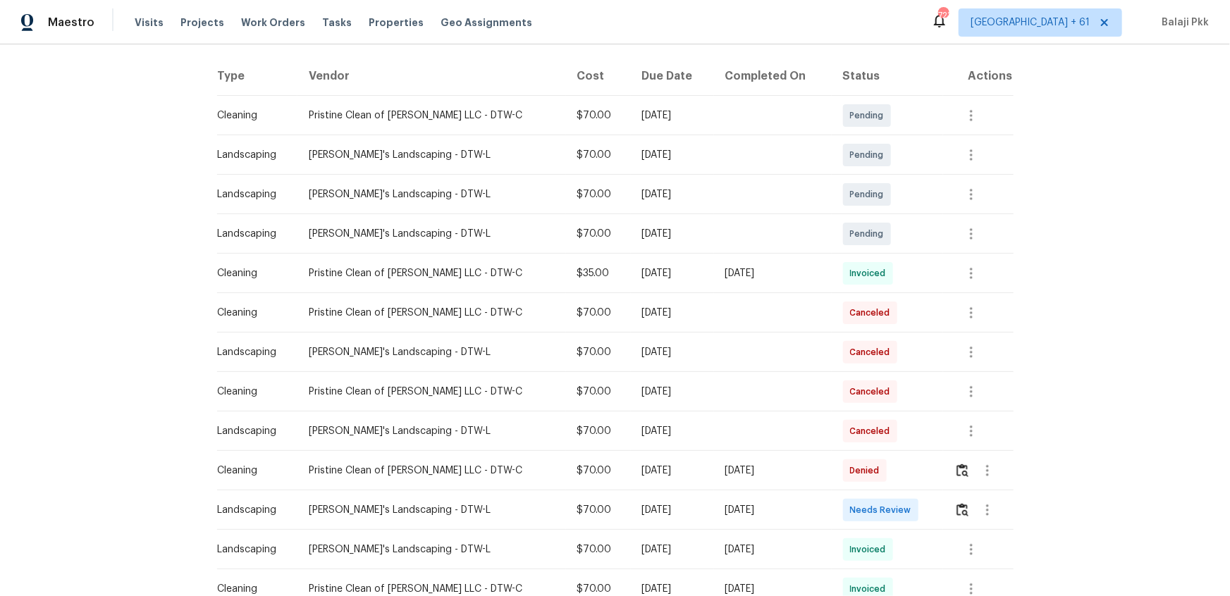
scroll to position [320, 0]
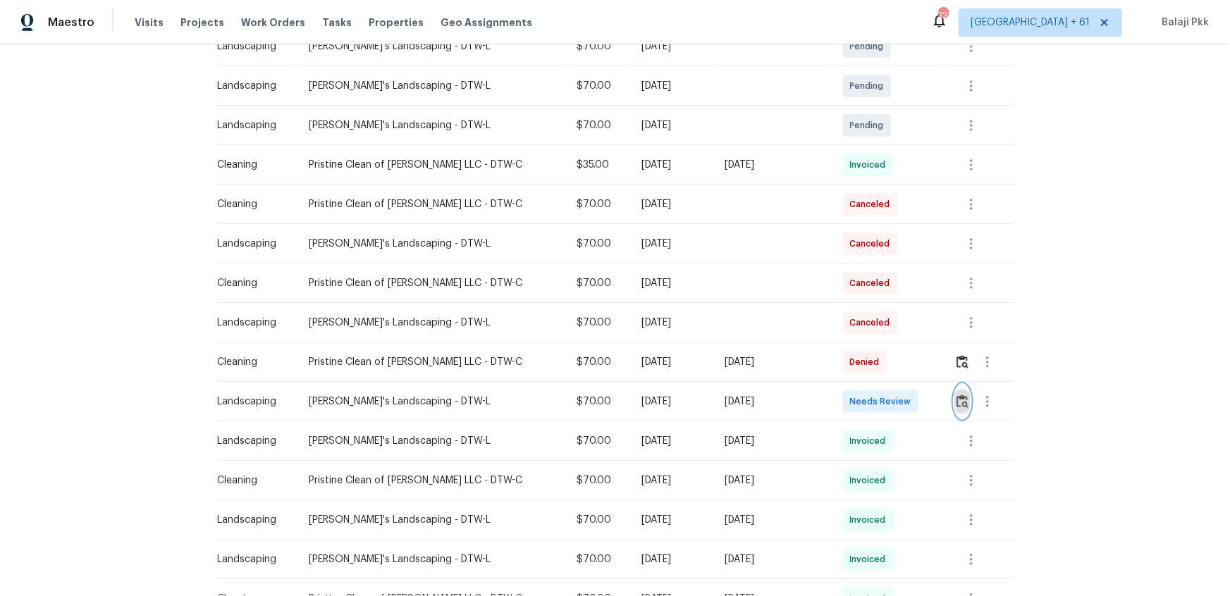
click at [875, 396] on img "button" at bounding box center [962, 401] width 12 height 13
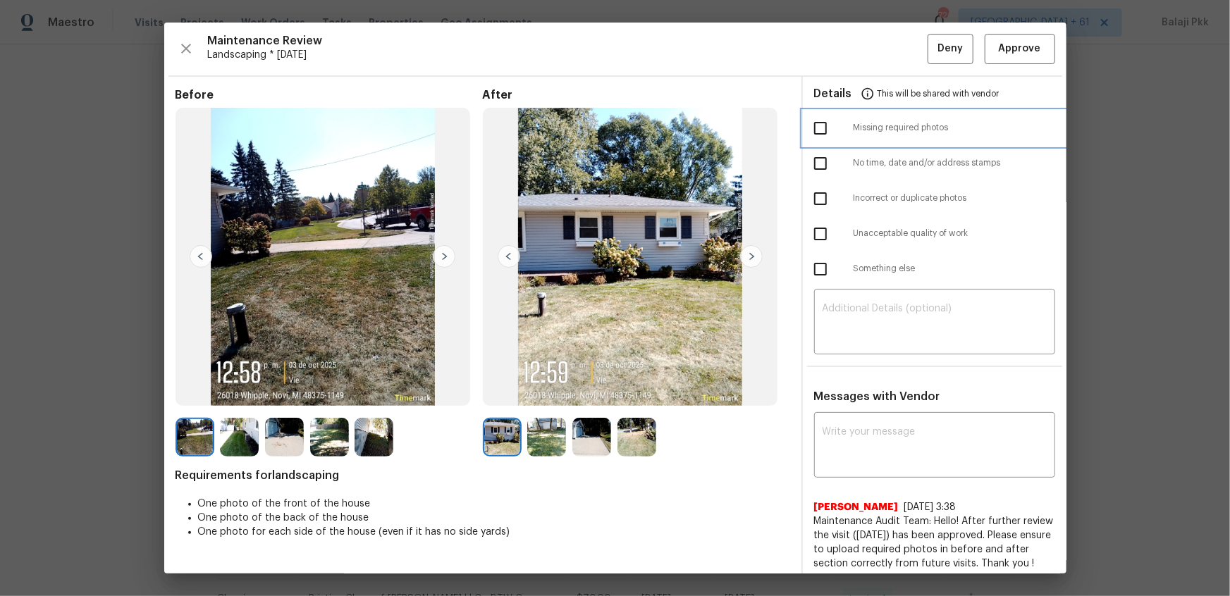
click at [865, 128] on span "Missing required photos" at bounding box center [954, 128] width 202 height 12
checkbox input "true"
click at [875, 332] on textarea at bounding box center [934, 323] width 224 height 39
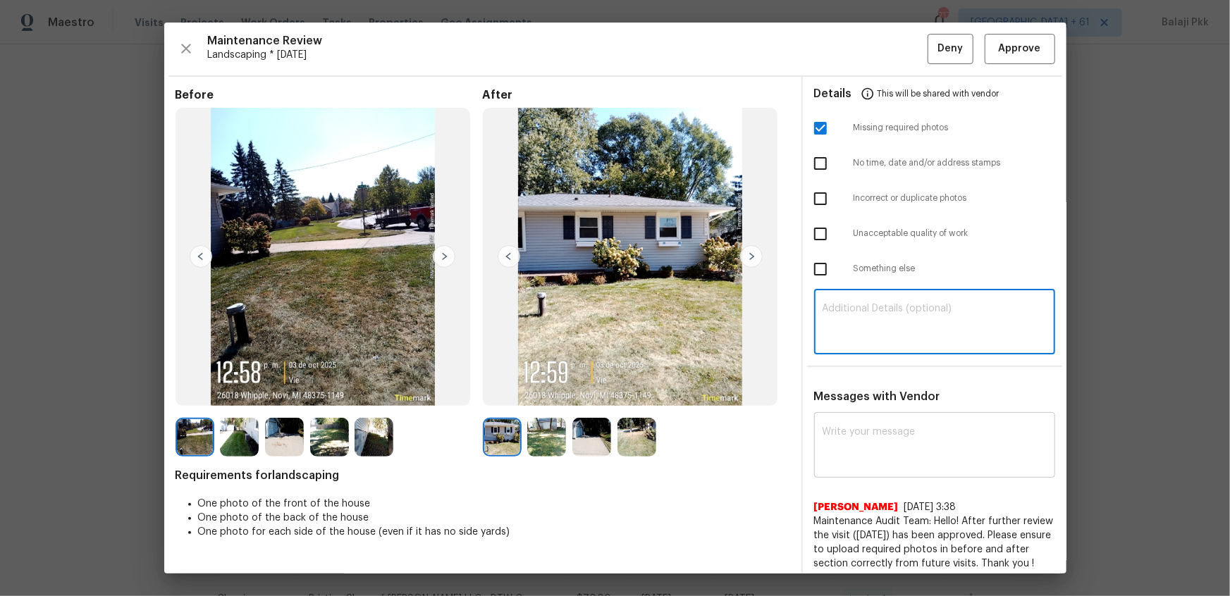
paste textarea "Maintenance Audit Team: Hello! Unfortunately, this Landscaping visit completed …"
type textarea "Maintenance Audit Team: Hello! Unfortunately, this Landscaping visit completed …"
click at [875, 396] on div "x ​" at bounding box center [934, 447] width 241 height 62
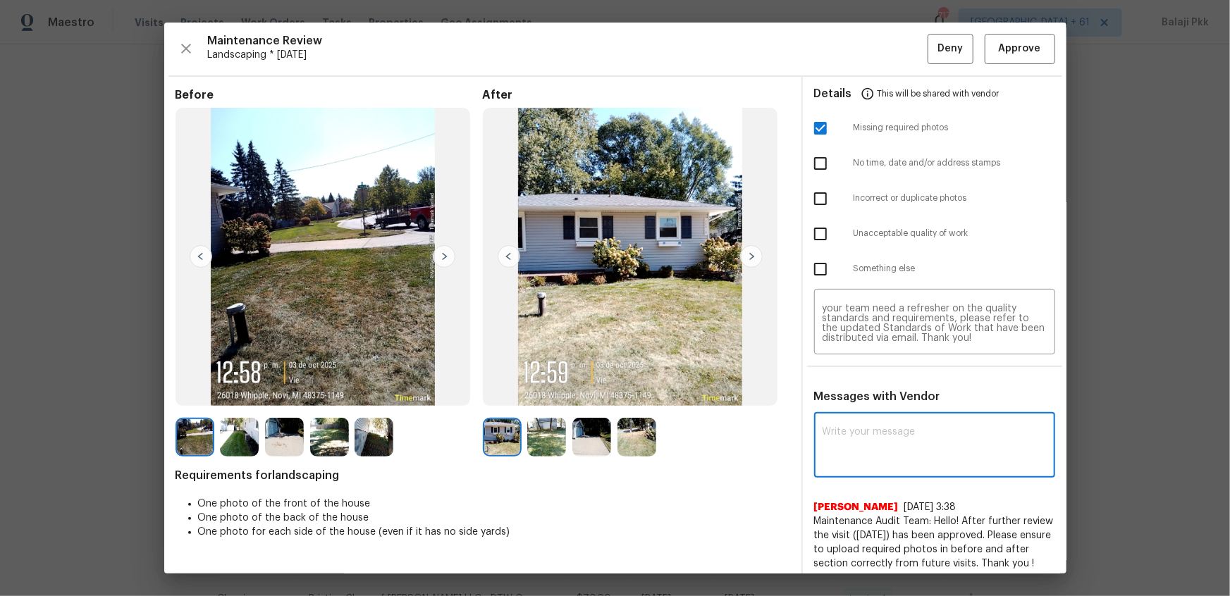
paste textarea "Maintenance Audit Team: Hello! Unfortunately, this Landscaping visit completed …"
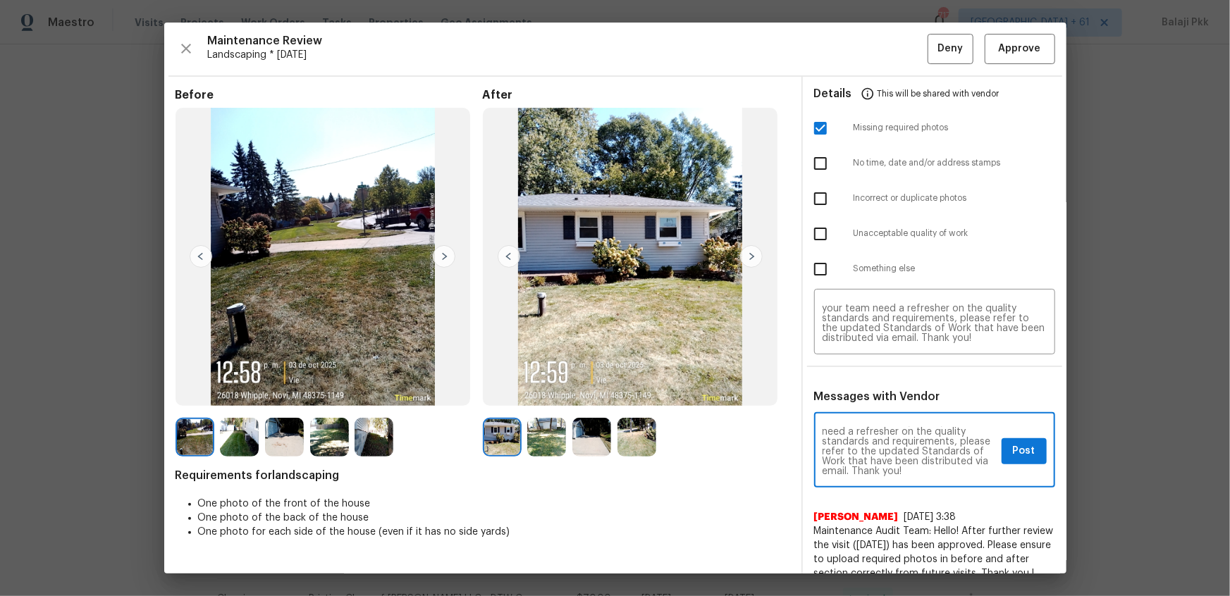
type textarea "Maintenance Audit Team: Hello! Unfortunately, this Landscaping visit completed …"
click at [875, 396] on span "Post" at bounding box center [1024, 452] width 23 height 18
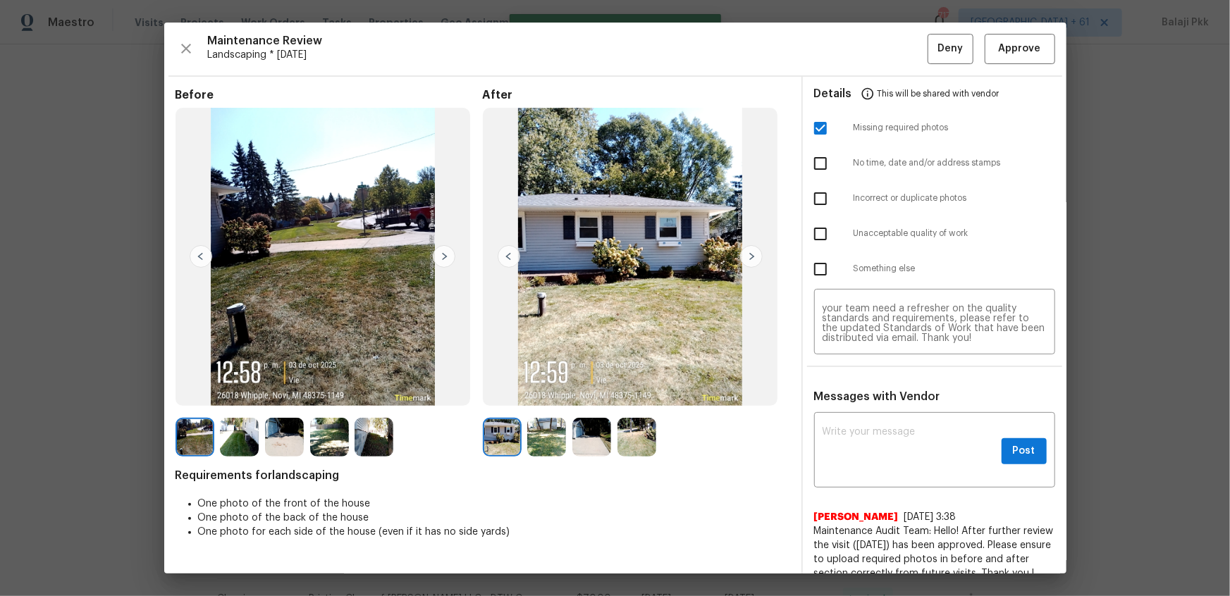
scroll to position [0, 0]
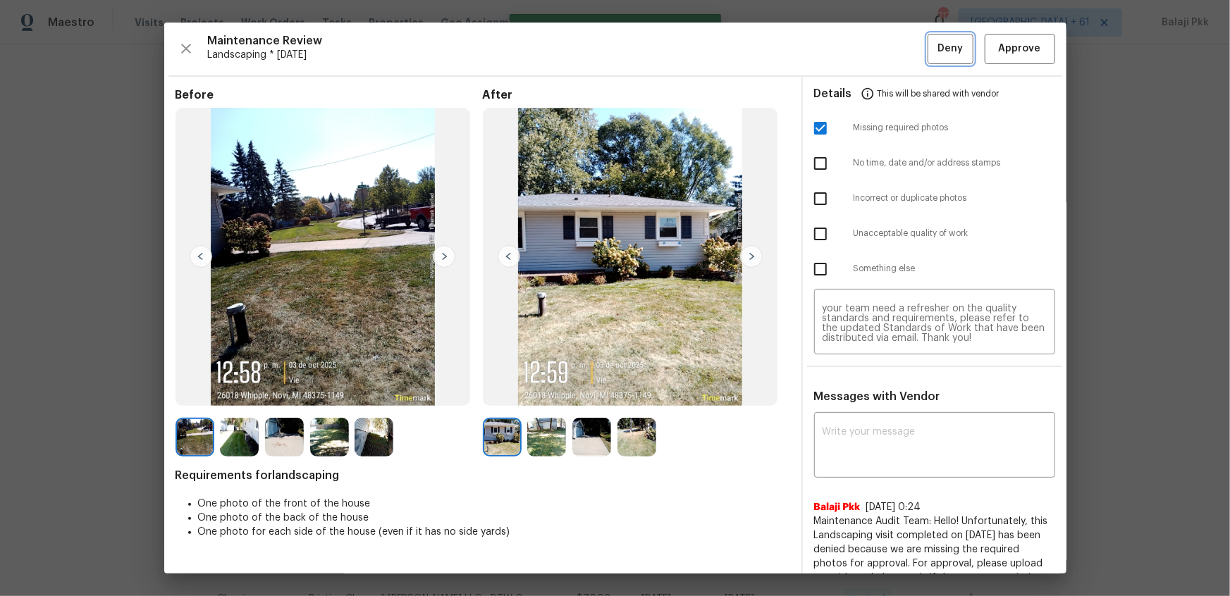
click at [875, 59] on button "Deny" at bounding box center [950, 49] width 46 height 30
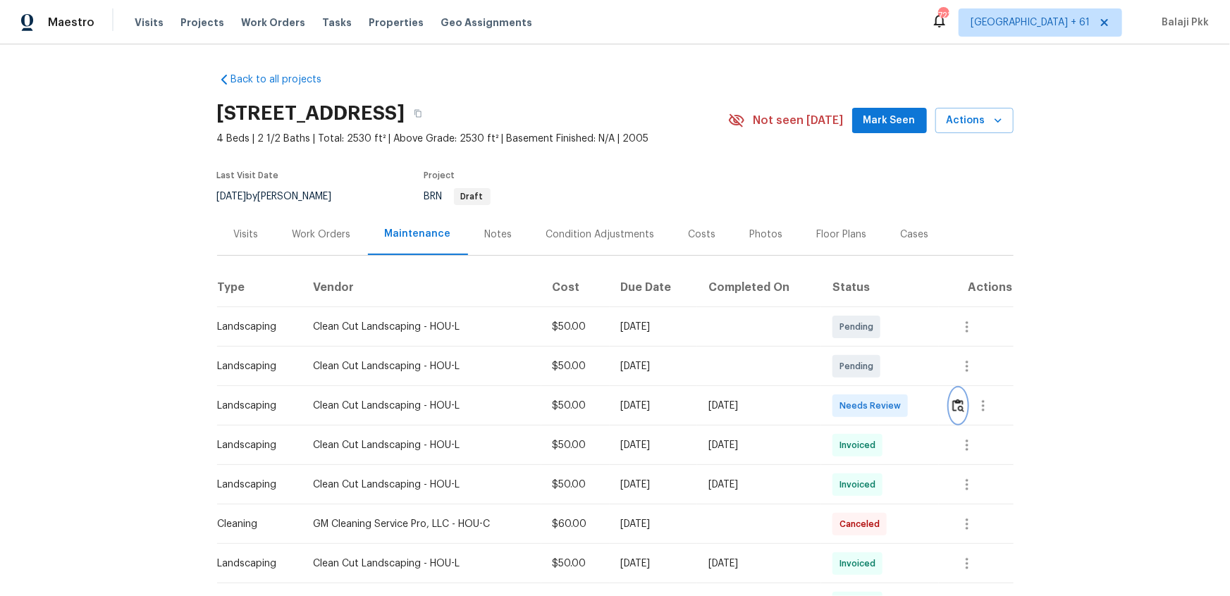
click at [875, 396] on img "button" at bounding box center [958, 405] width 12 height 13
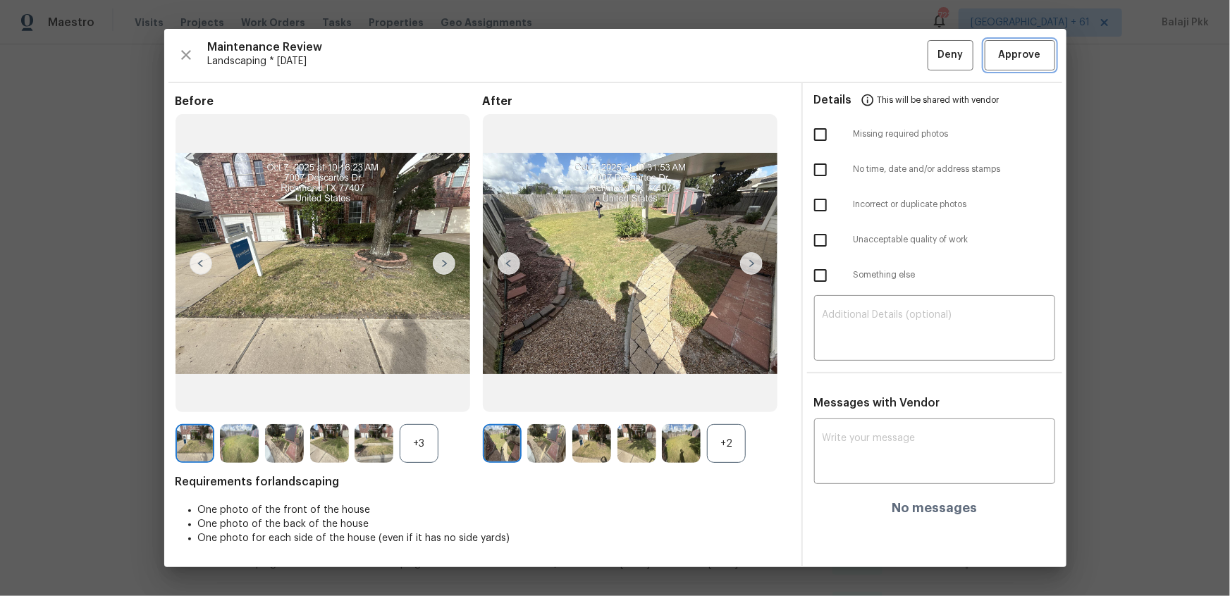
click at [875, 44] on button "Approve" at bounding box center [1019, 55] width 70 height 30
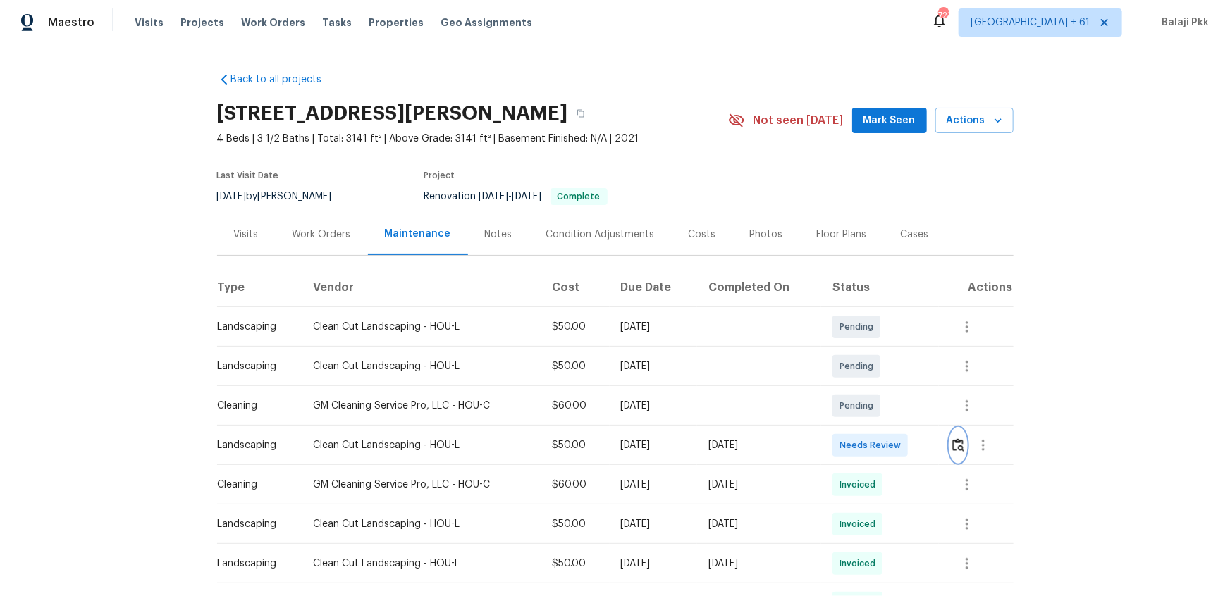
click at [875, 396] on img "button" at bounding box center [958, 444] width 12 height 13
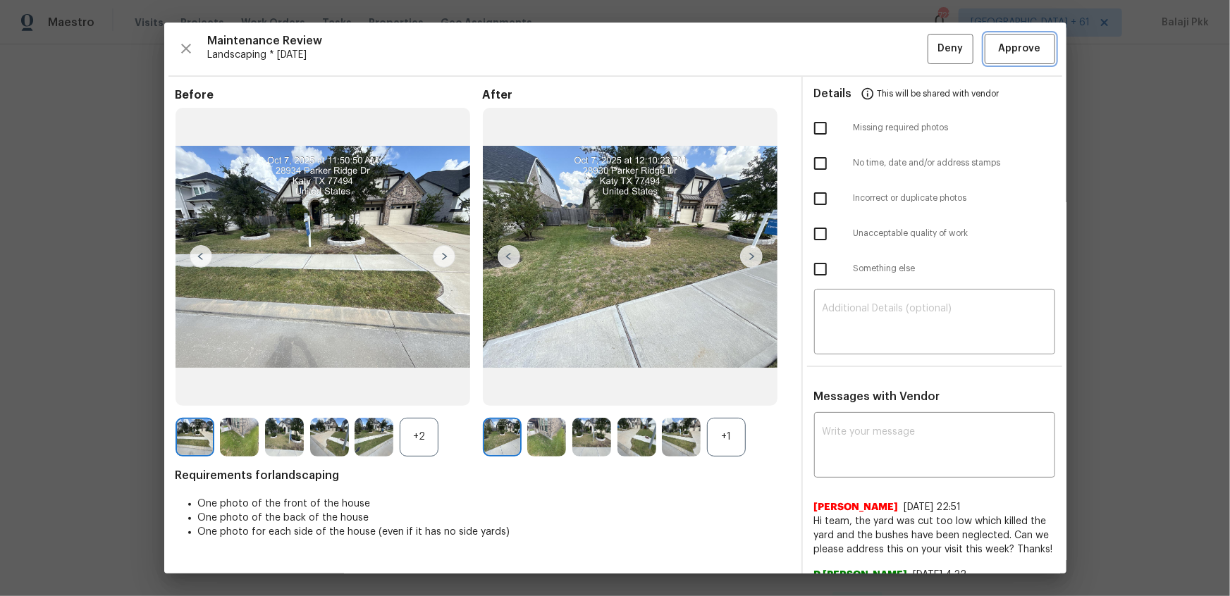
click at [875, 49] on span "Approve" at bounding box center [1020, 49] width 42 height 18
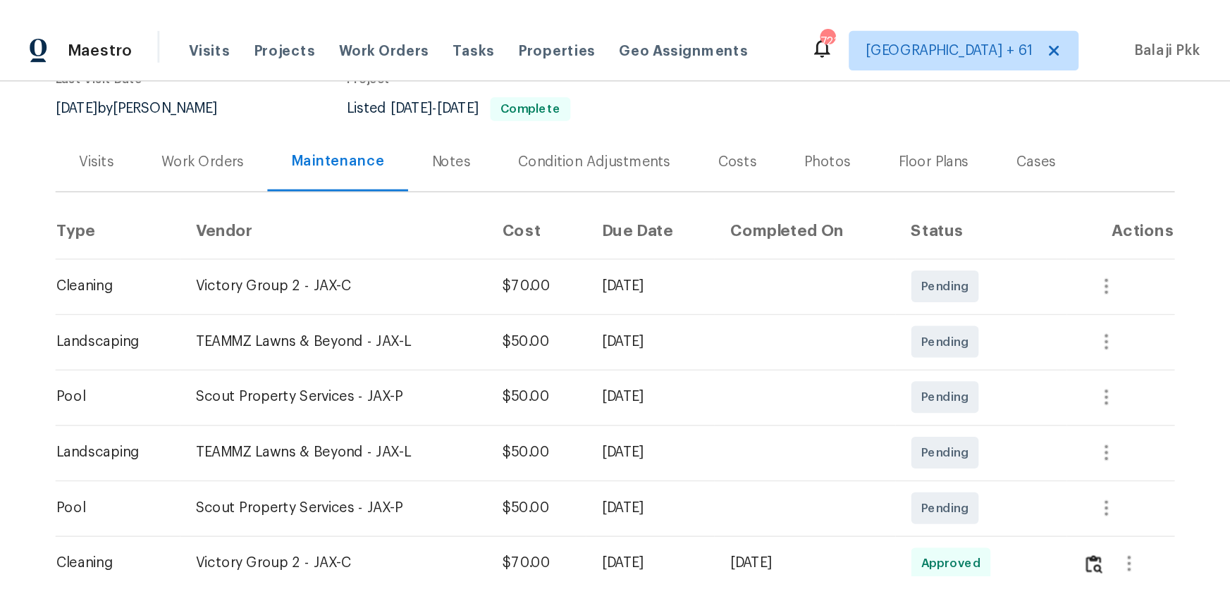
scroll to position [256, 0]
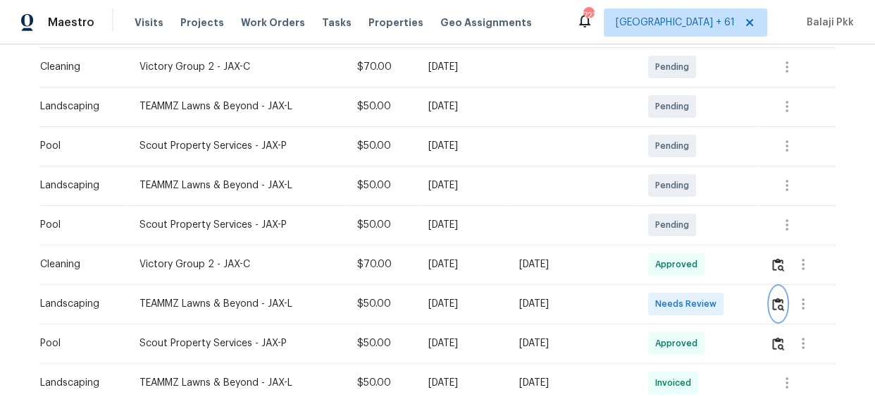
click at [774, 300] on img "button" at bounding box center [778, 303] width 12 height 13
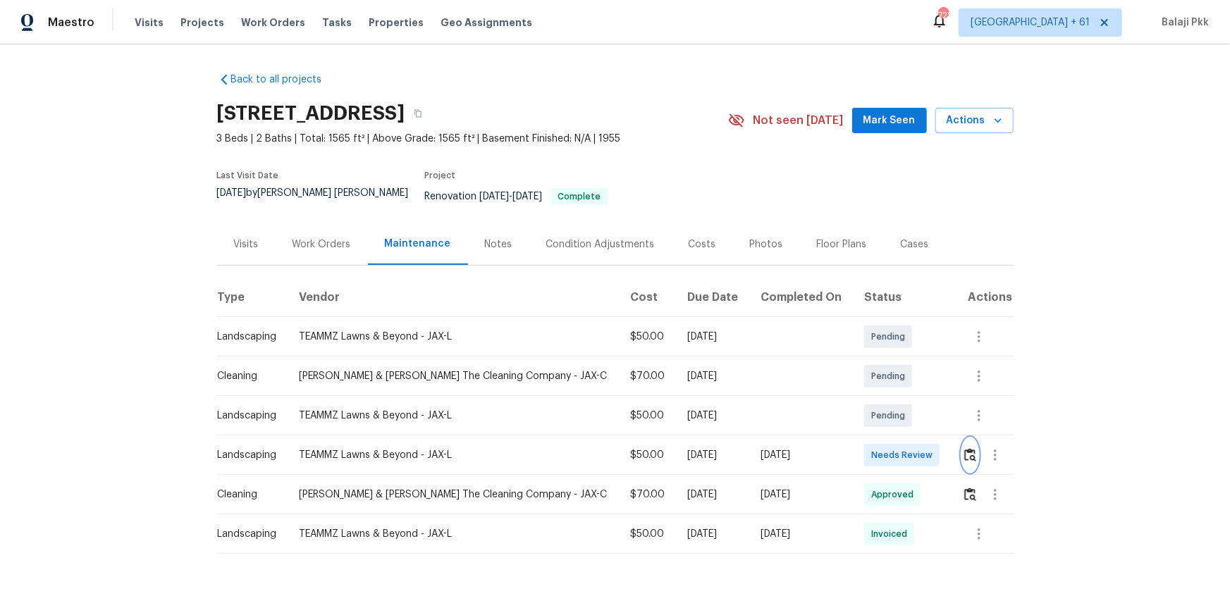
click at [875, 396] on button "button" at bounding box center [970, 455] width 16 height 34
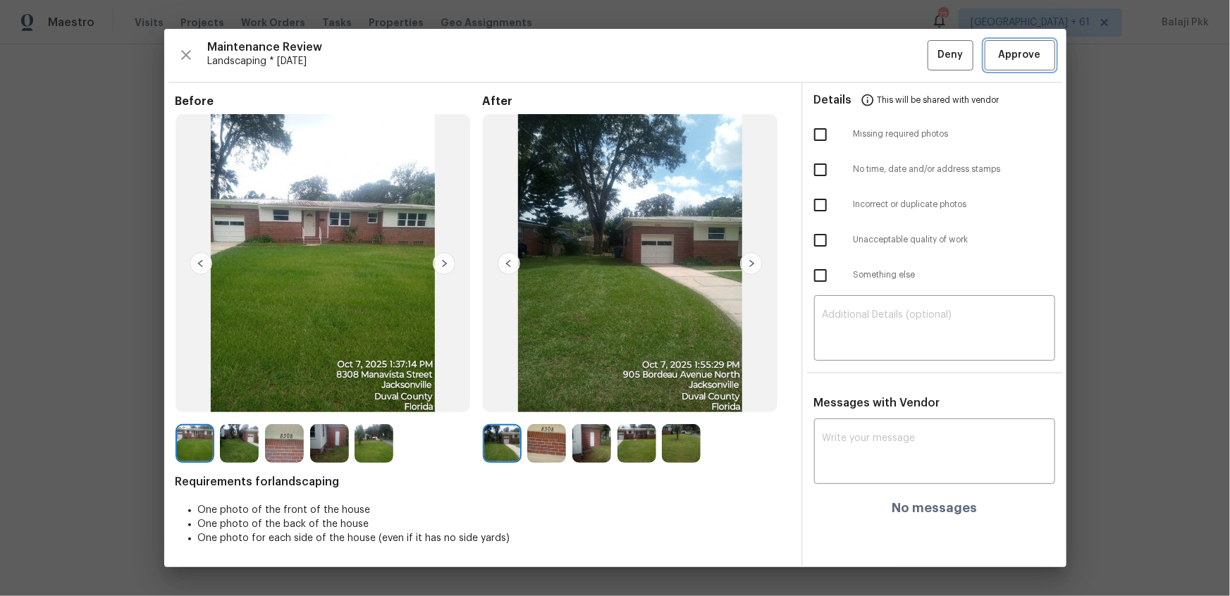
click at [875, 55] on span "Approve" at bounding box center [1020, 56] width 42 height 18
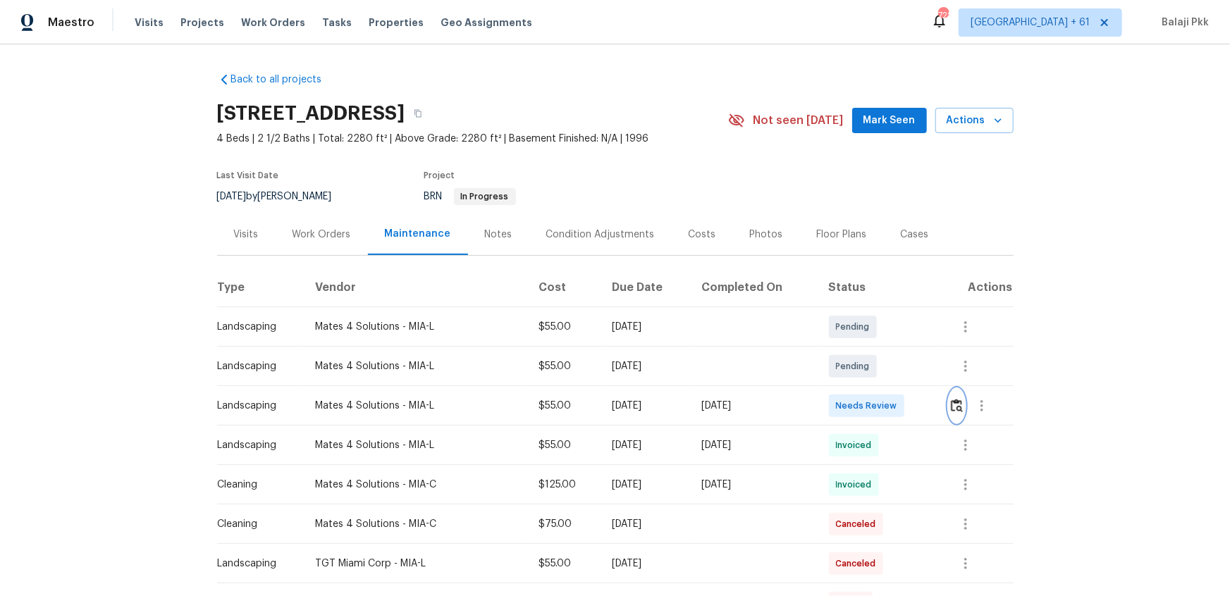
click at [875, 396] on img "button" at bounding box center [957, 405] width 12 height 13
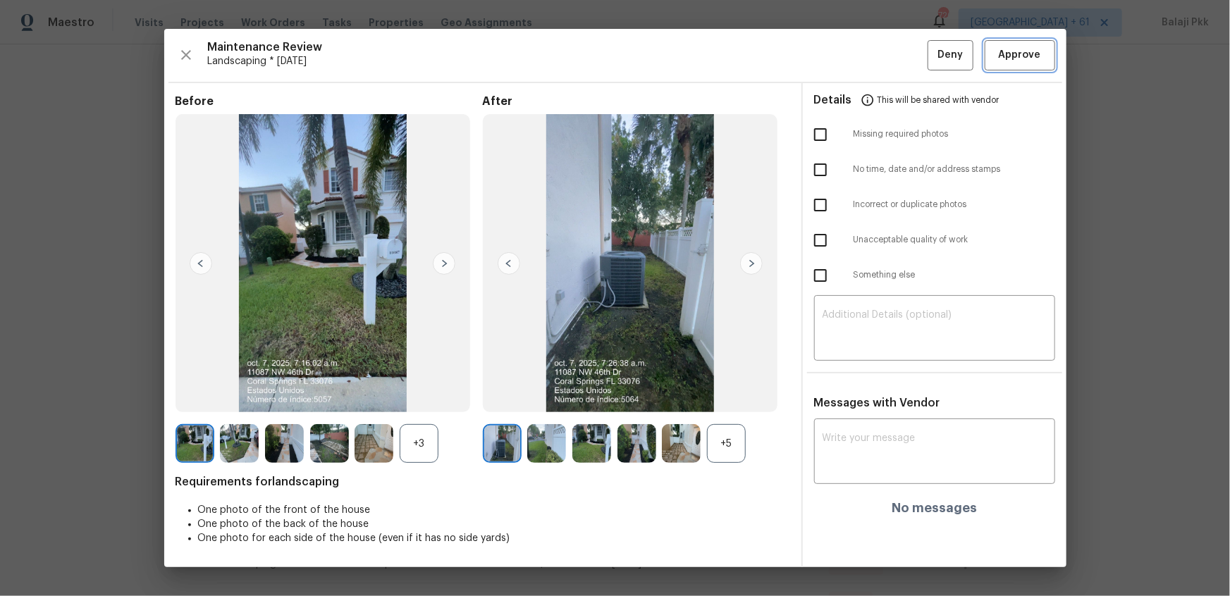
click at [875, 49] on span "Approve" at bounding box center [1020, 56] width 42 height 18
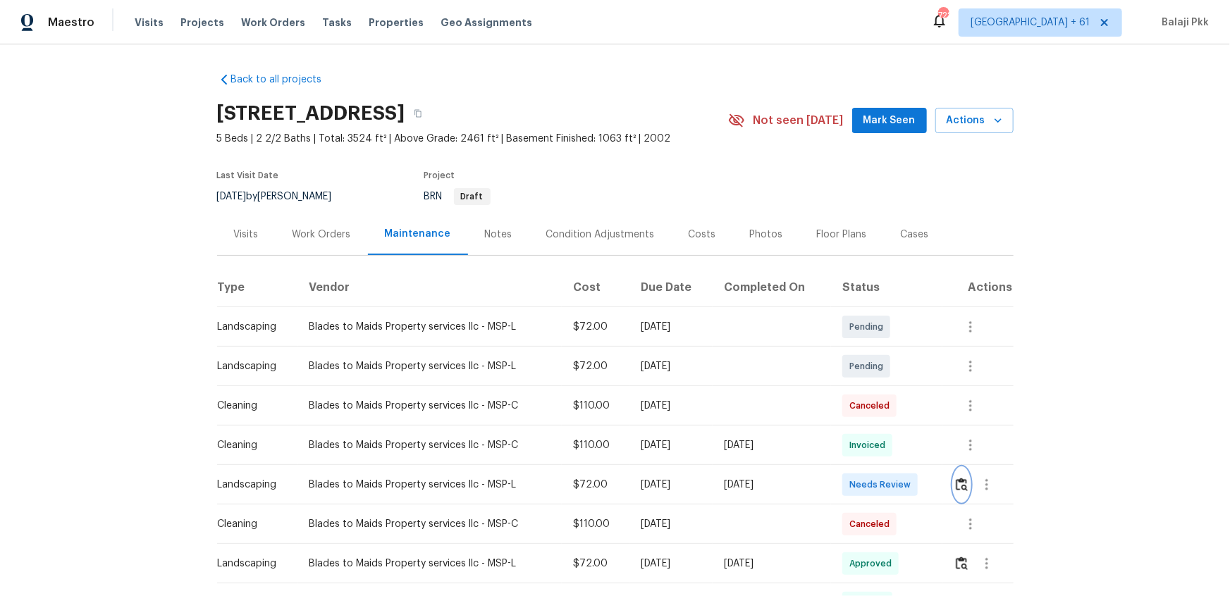
click at [875, 396] on img "button" at bounding box center [962, 484] width 12 height 13
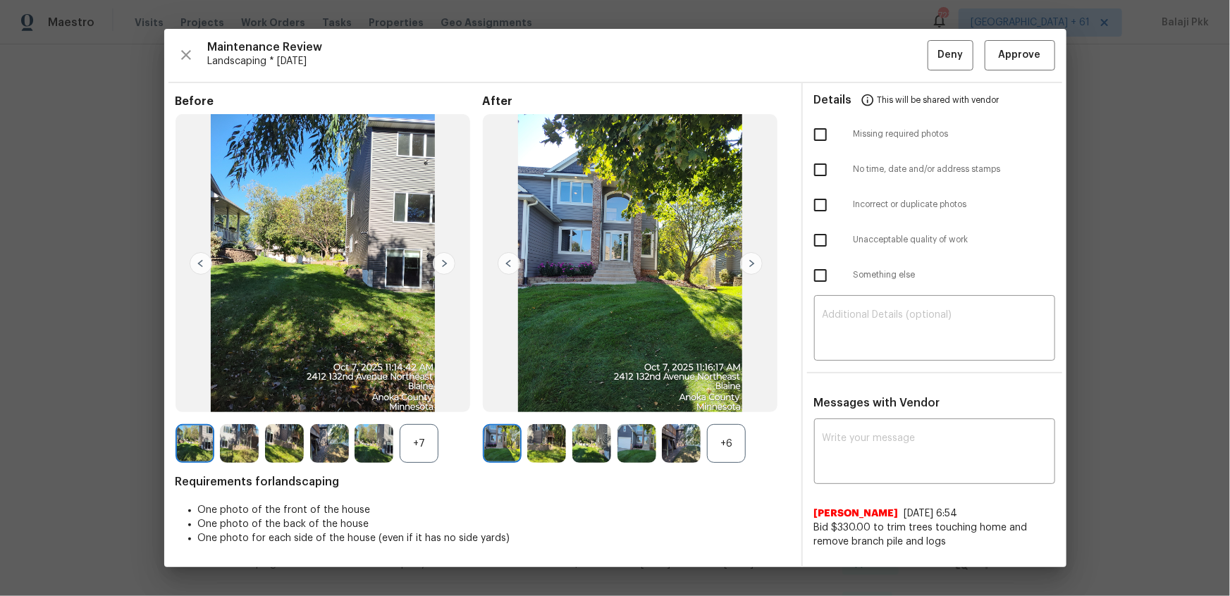
click at [731, 396] on div "+6" at bounding box center [726, 443] width 39 height 39
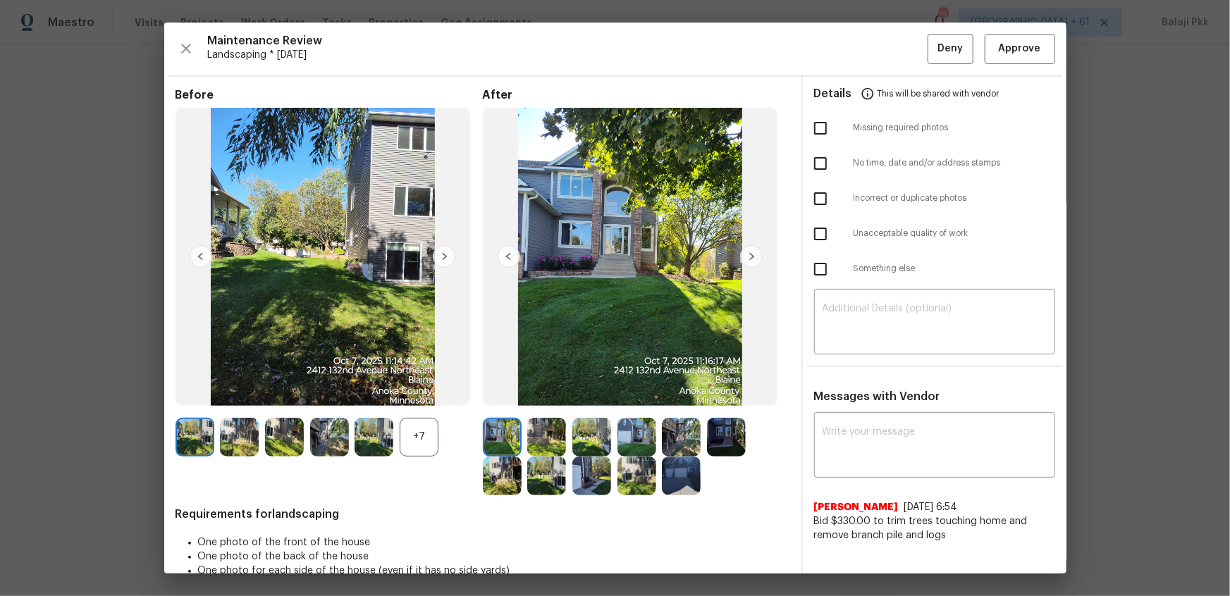
click at [421, 396] on div "+7" at bounding box center [419, 437] width 39 height 39
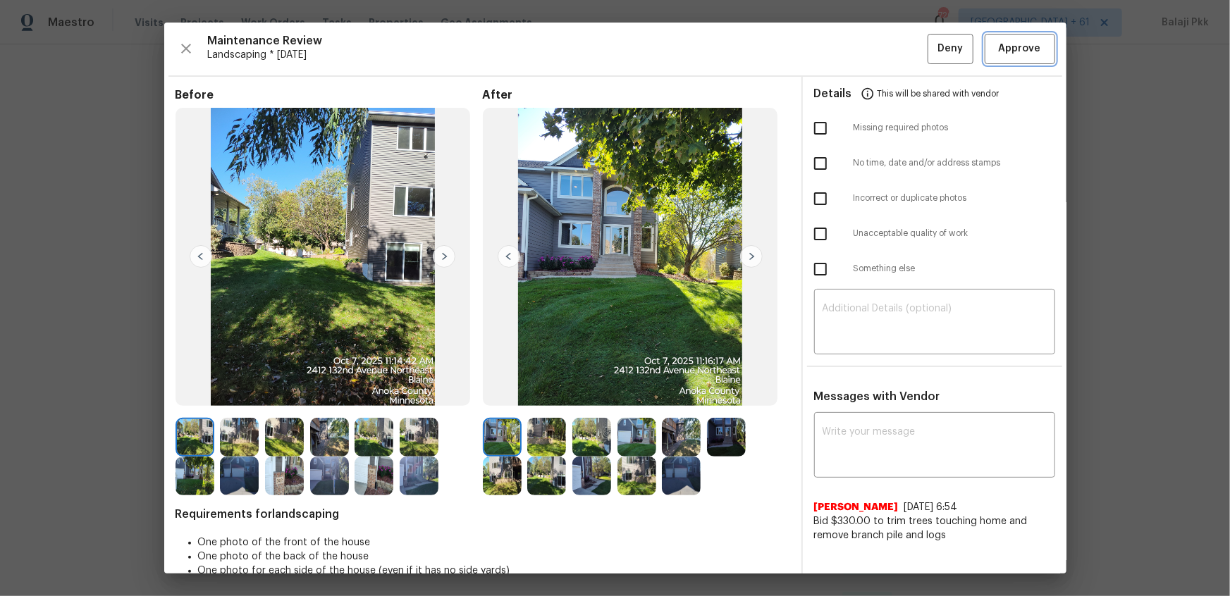
click at [875, 47] on button "Approve" at bounding box center [1019, 49] width 70 height 30
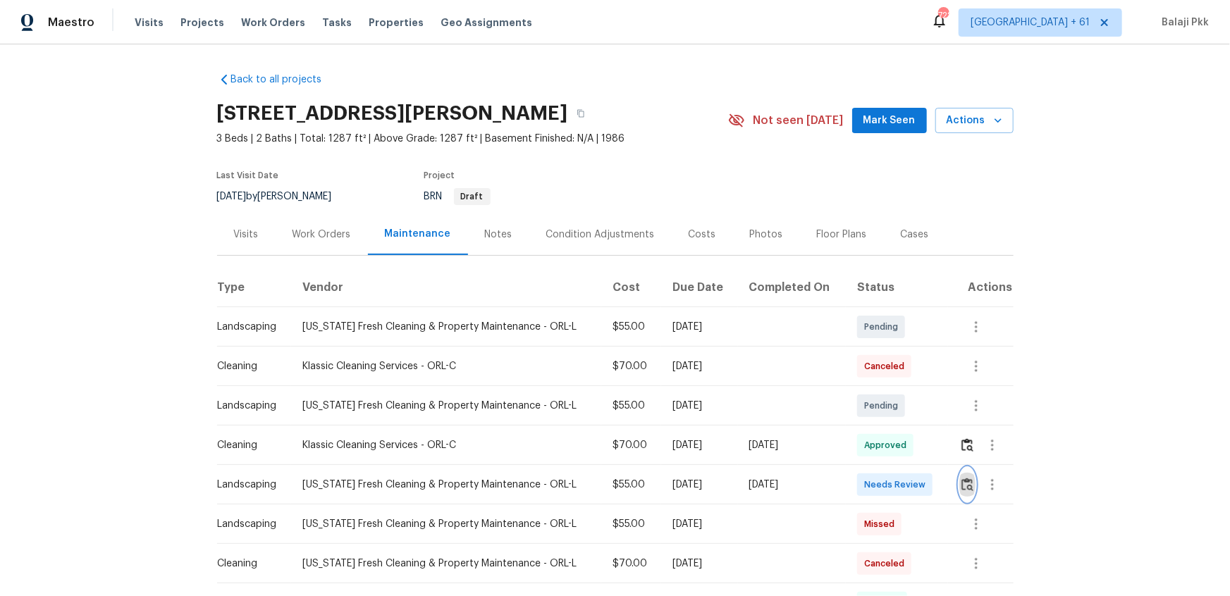
click at [875, 396] on img "button" at bounding box center [967, 484] width 12 height 13
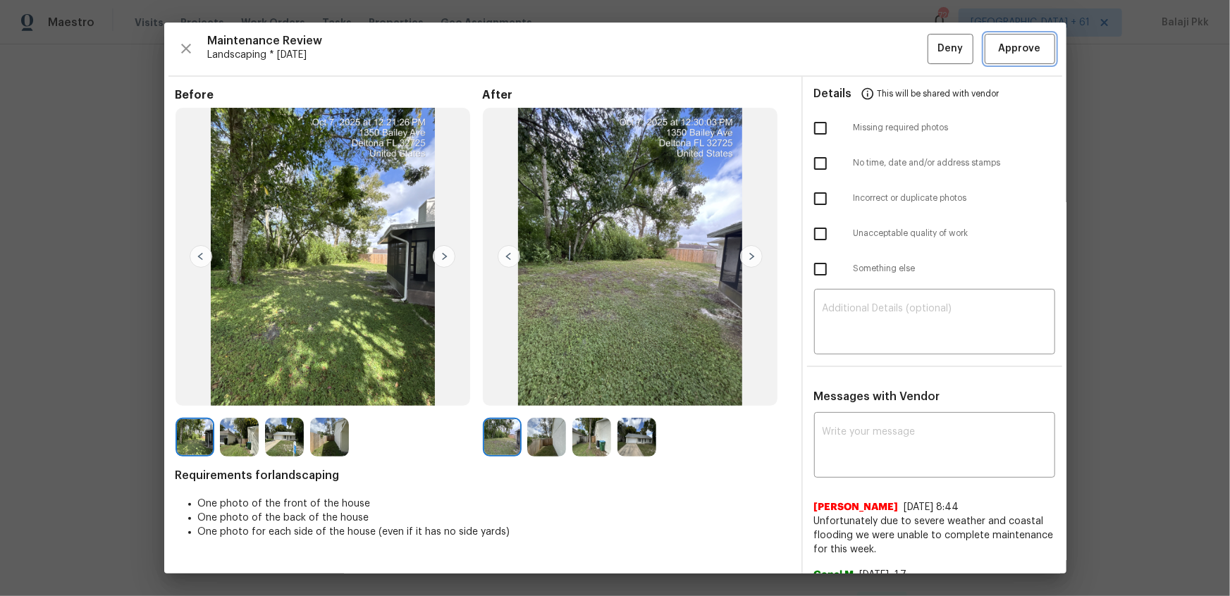
click at [875, 44] on span "Approve" at bounding box center [1020, 49] width 42 height 18
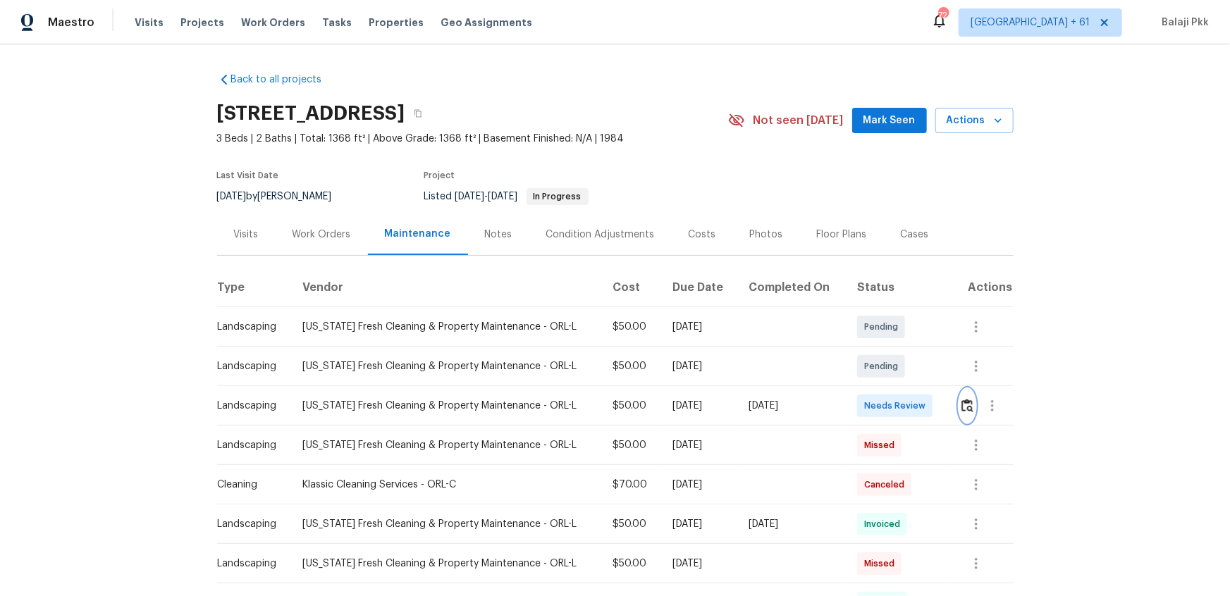
click at [875, 396] on img "button" at bounding box center [967, 405] width 12 height 13
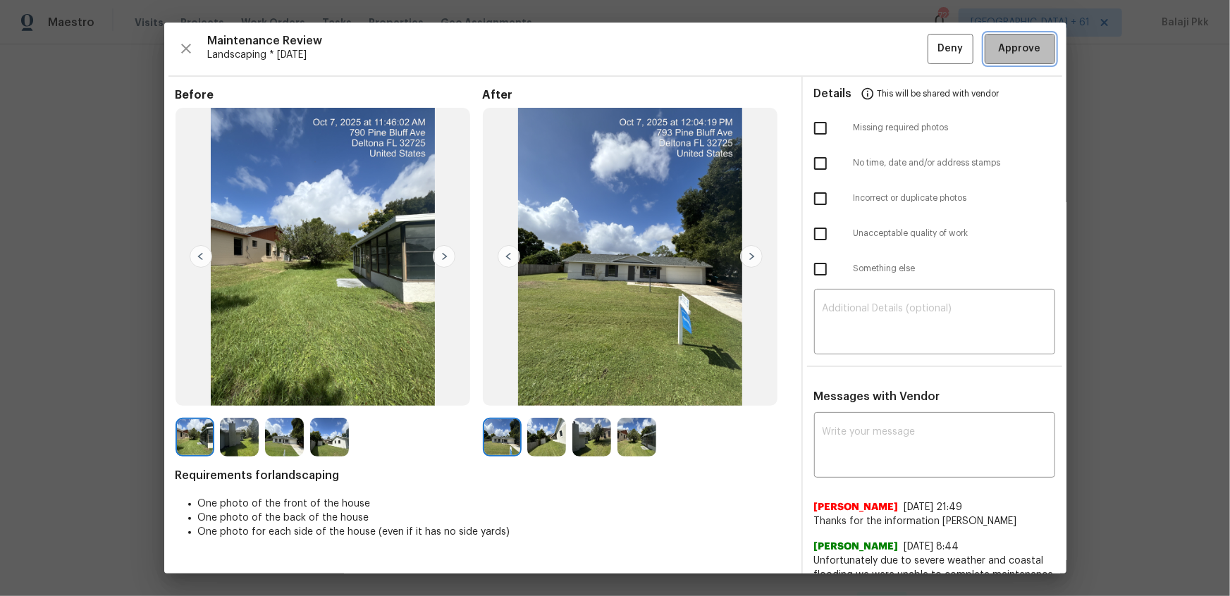
click at [875, 49] on span "Approve" at bounding box center [1020, 49] width 42 height 18
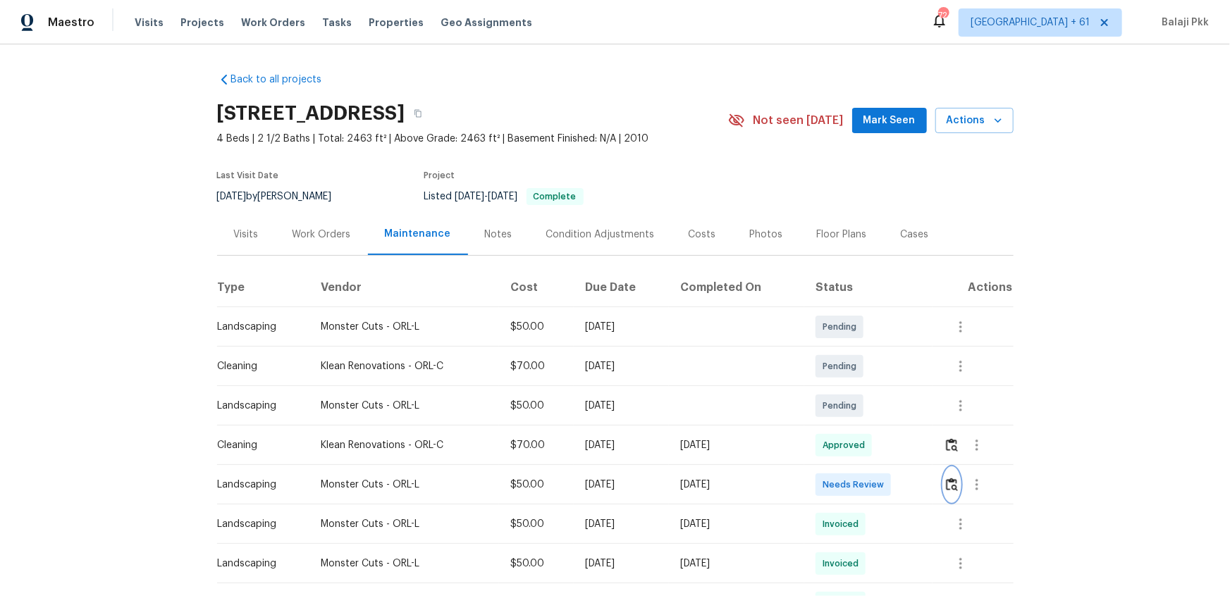
click at [875, 396] on img "button" at bounding box center [952, 484] width 12 height 13
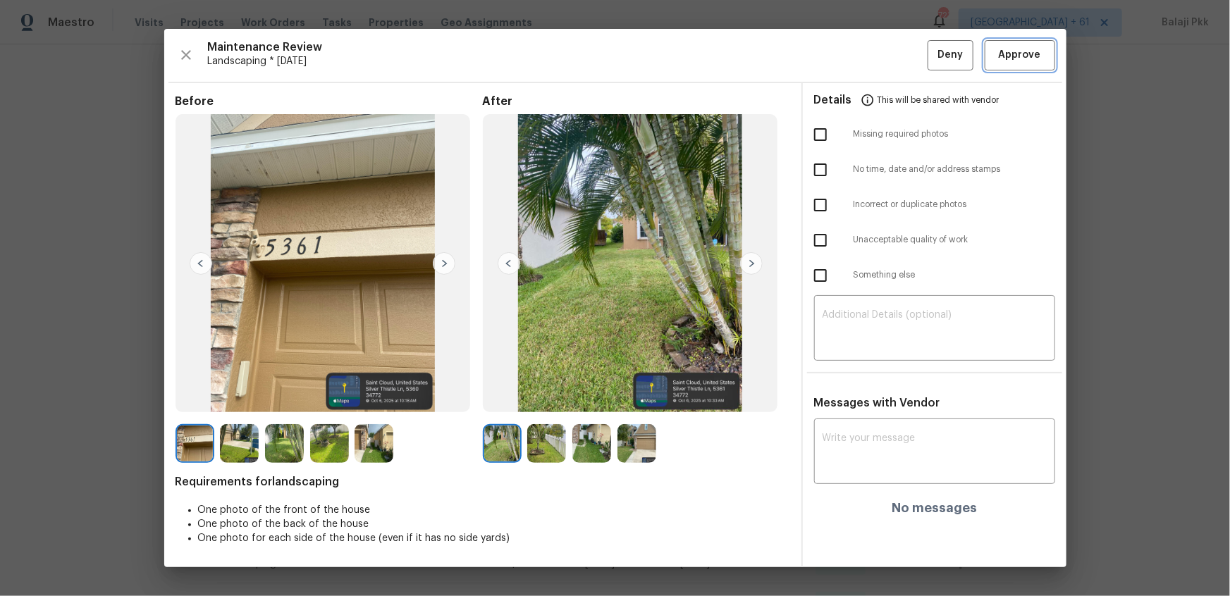
click at [875, 41] on button "Approve" at bounding box center [1019, 55] width 70 height 30
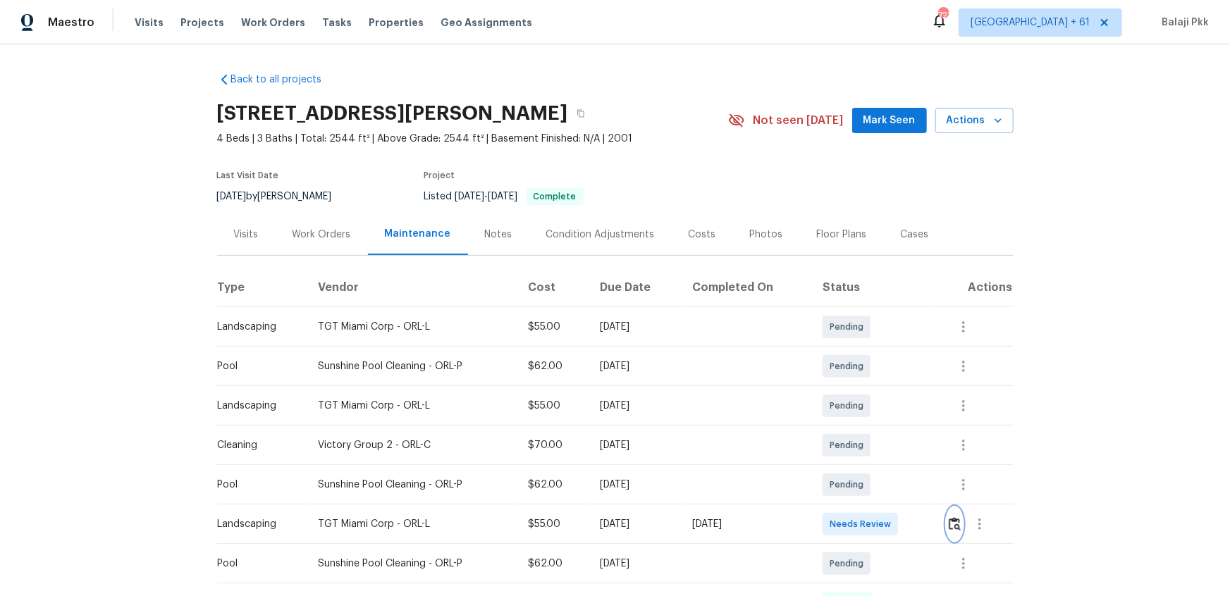
click at [875, 396] on img "button" at bounding box center [955, 523] width 12 height 13
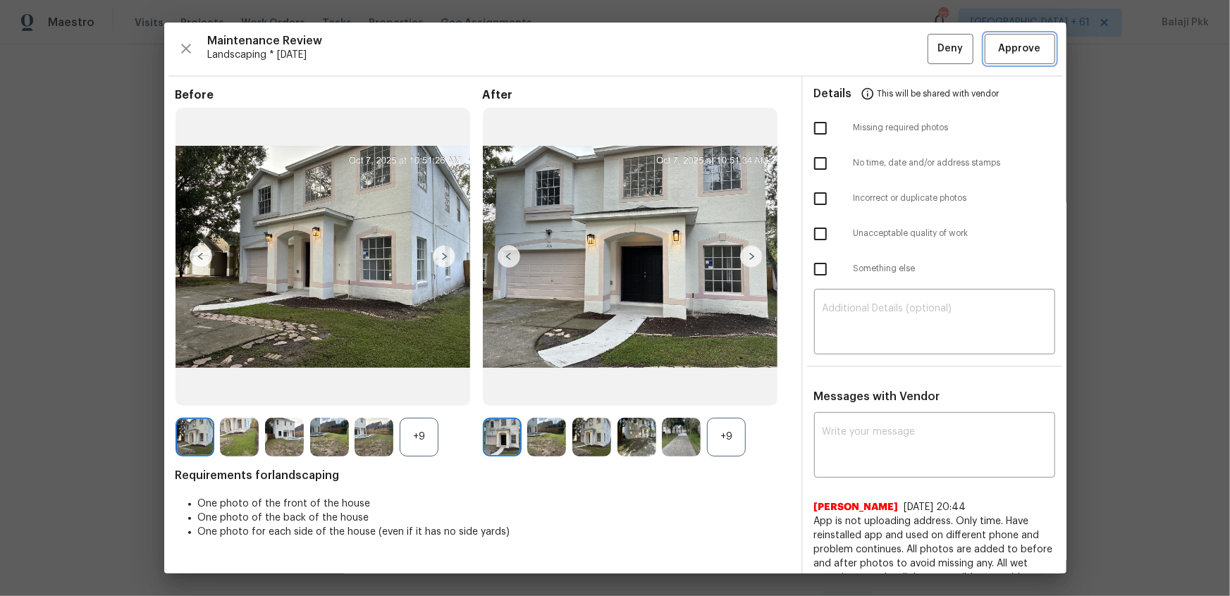
click at [875, 41] on span "Approve" at bounding box center [1020, 49] width 42 height 18
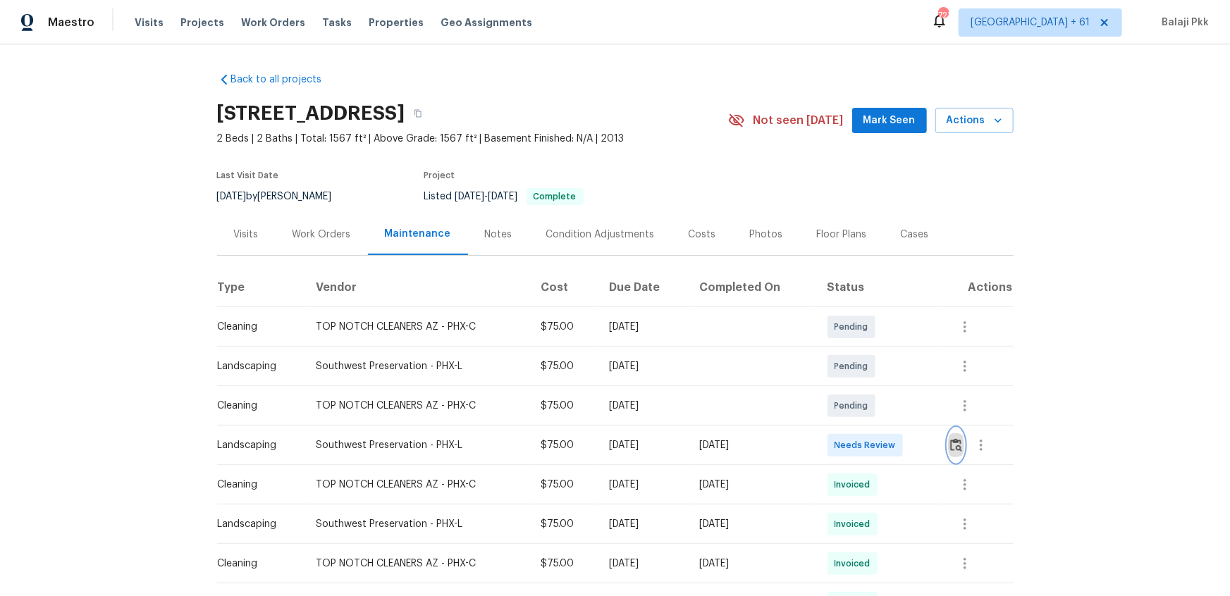
click at [875, 396] on img "button" at bounding box center [956, 444] width 12 height 13
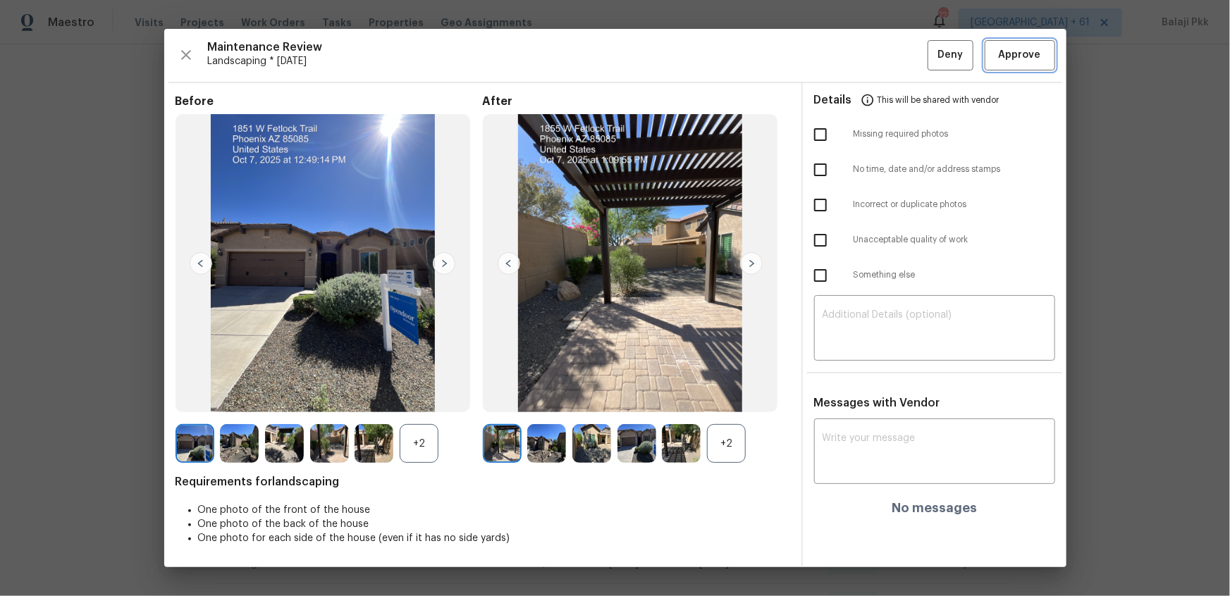
click at [875, 61] on span "Approve" at bounding box center [1020, 56] width 42 height 18
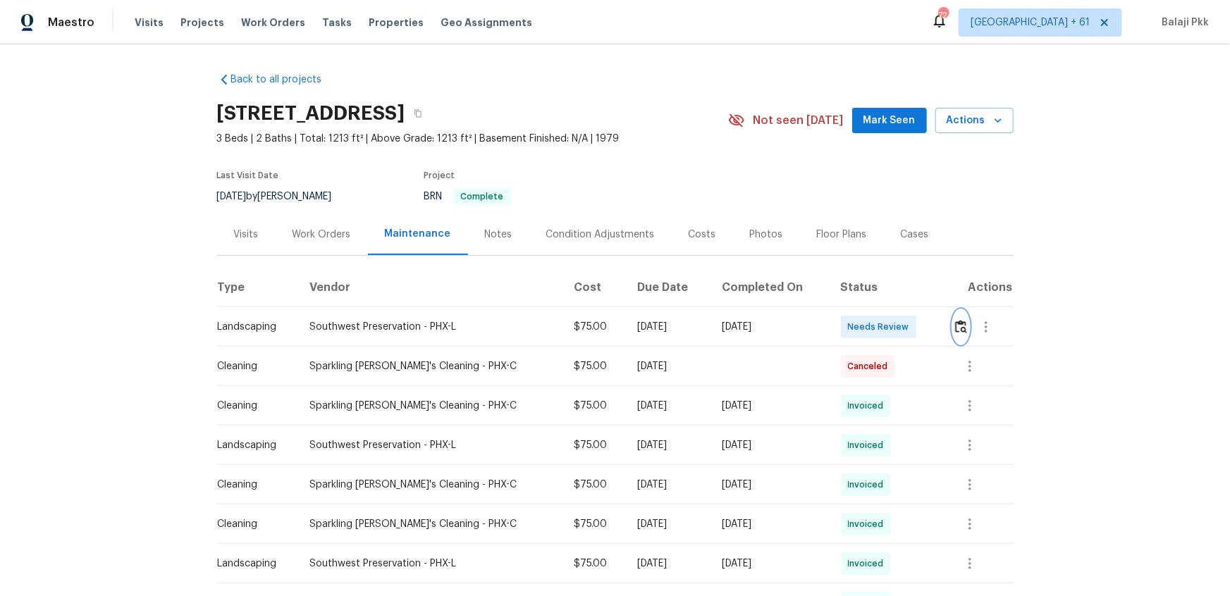
click at [875, 327] on img "button" at bounding box center [961, 326] width 12 height 13
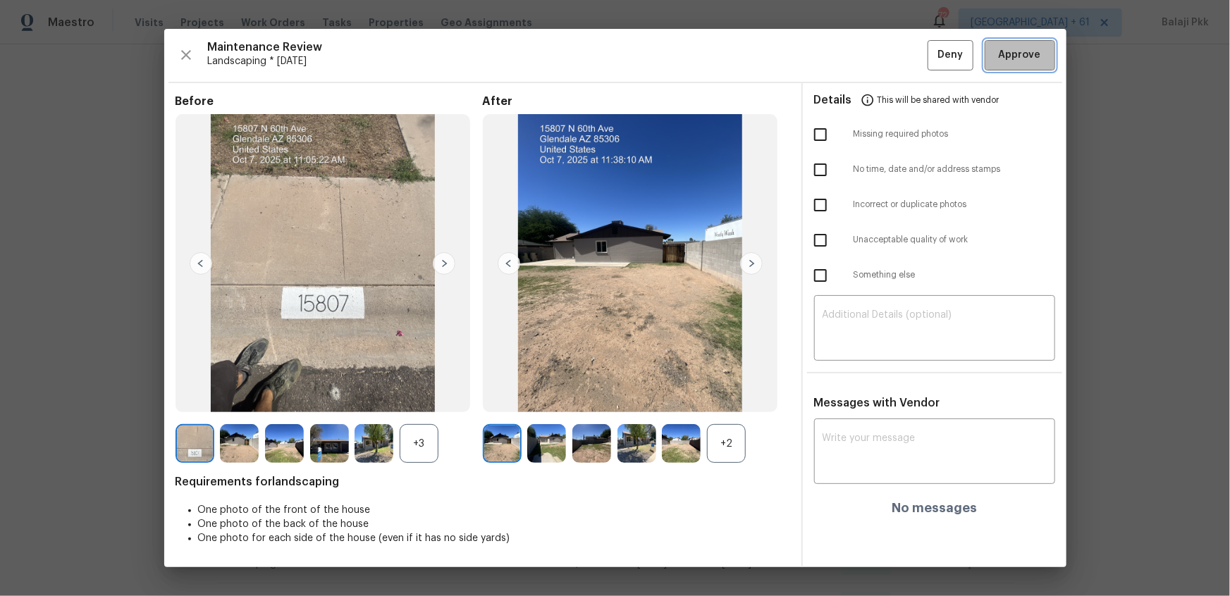
click at [875, 58] on span "Approve" at bounding box center [1020, 56] width 42 height 18
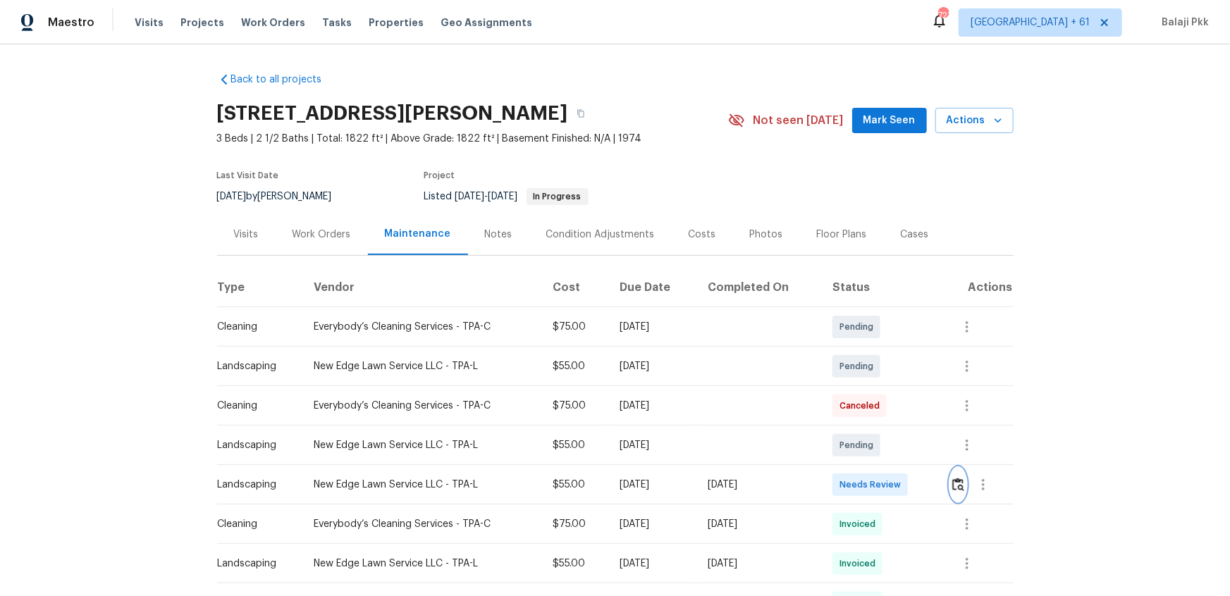
click at [875, 396] on img "button" at bounding box center [958, 484] width 12 height 13
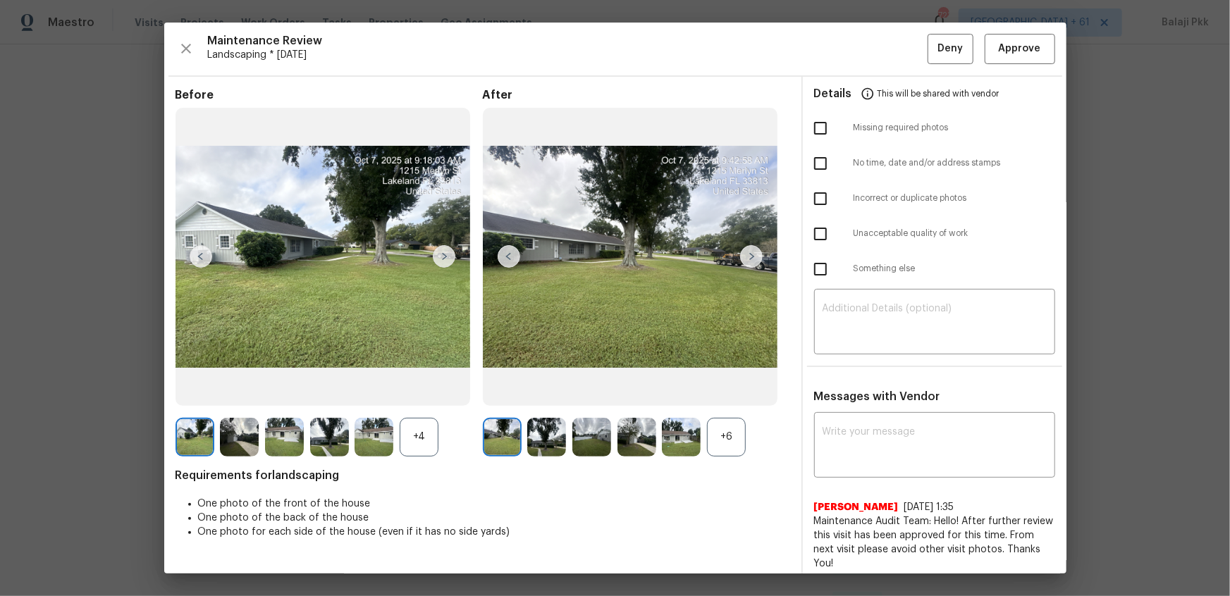
click at [740, 396] on div "+6" at bounding box center [726, 437] width 39 height 39
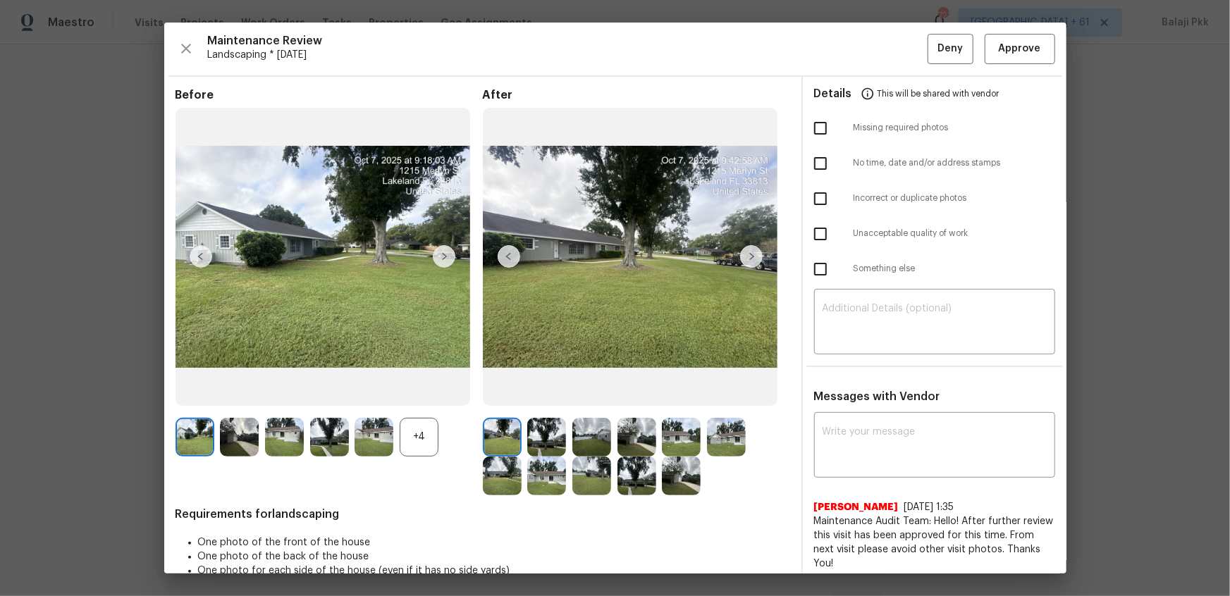
click at [426, 396] on div "+4" at bounding box center [419, 437] width 39 height 39
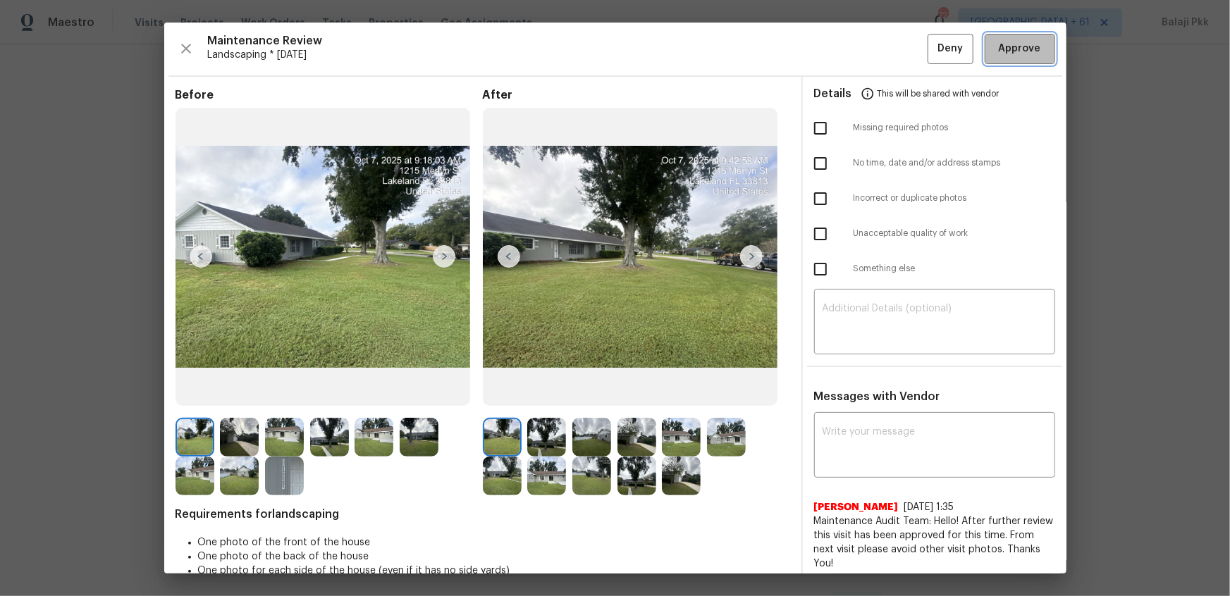
drag, startPoint x: 1025, startPoint y: 51, endPoint x: 828, endPoint y: 1, distance: 203.7
click at [875, 49] on span "Approve" at bounding box center [1020, 49] width 42 height 18
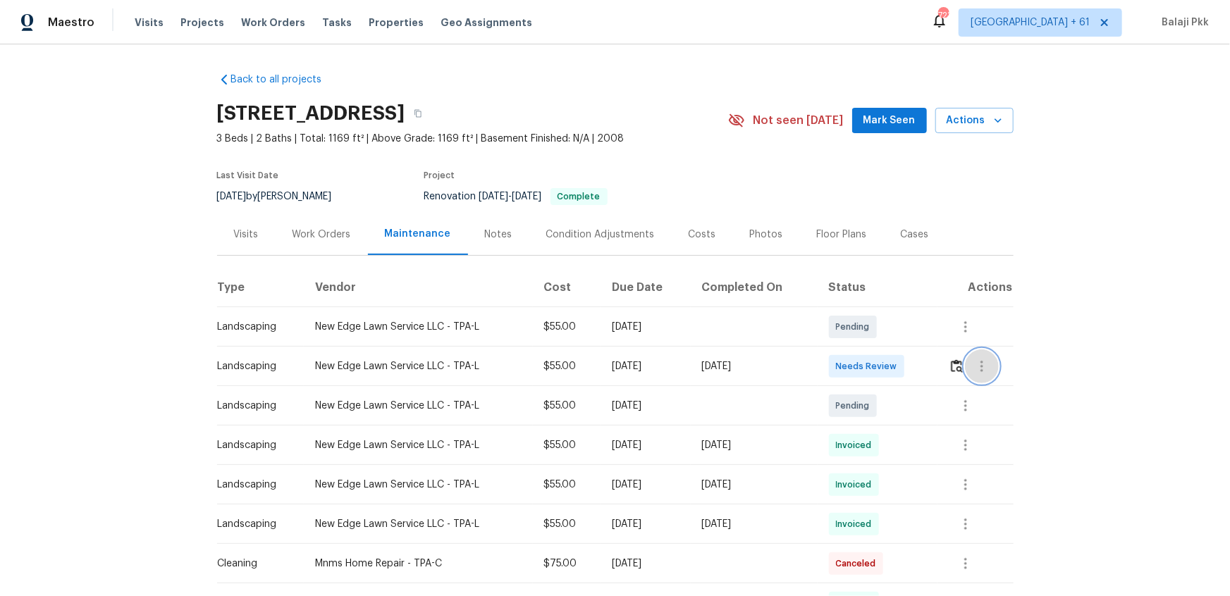
click at [875, 381] on div at bounding box center [981, 367] width 64 height 34
click at [875, 373] on img "button" at bounding box center [957, 365] width 12 height 13
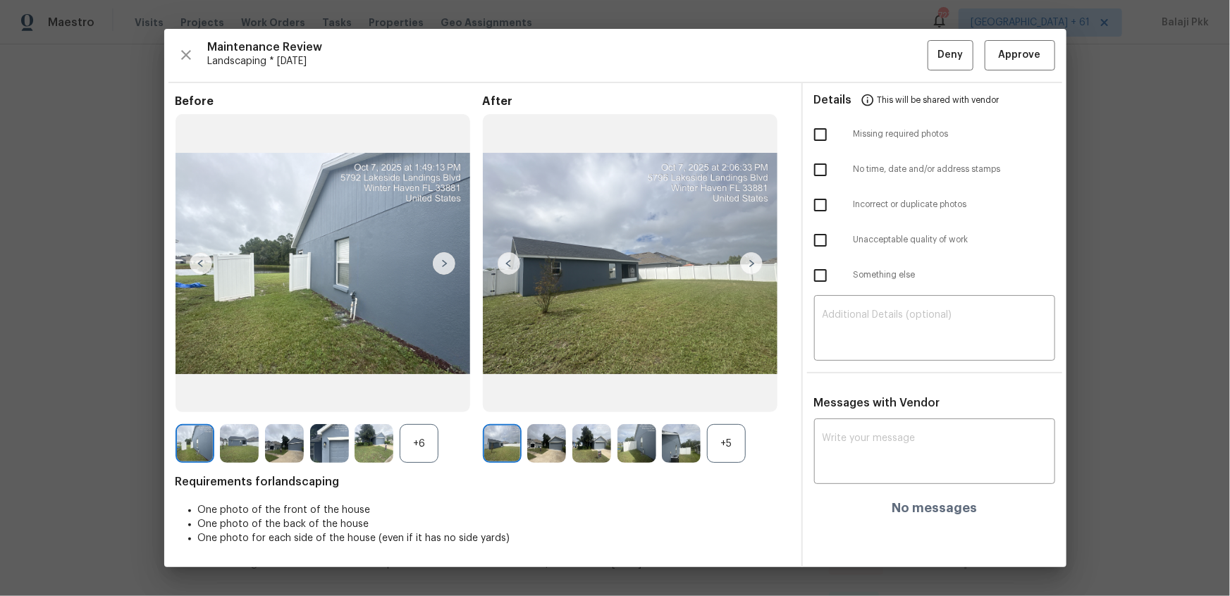
click at [720, 396] on div "+5" at bounding box center [726, 443] width 39 height 39
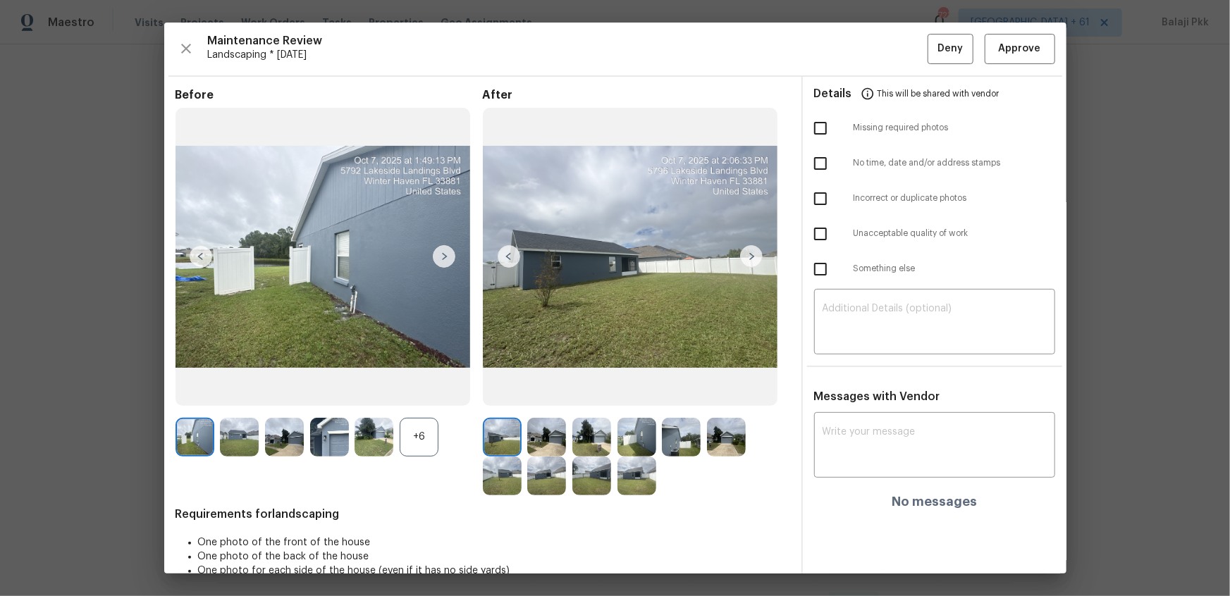
click at [409, 396] on div "+6" at bounding box center [419, 437] width 39 height 39
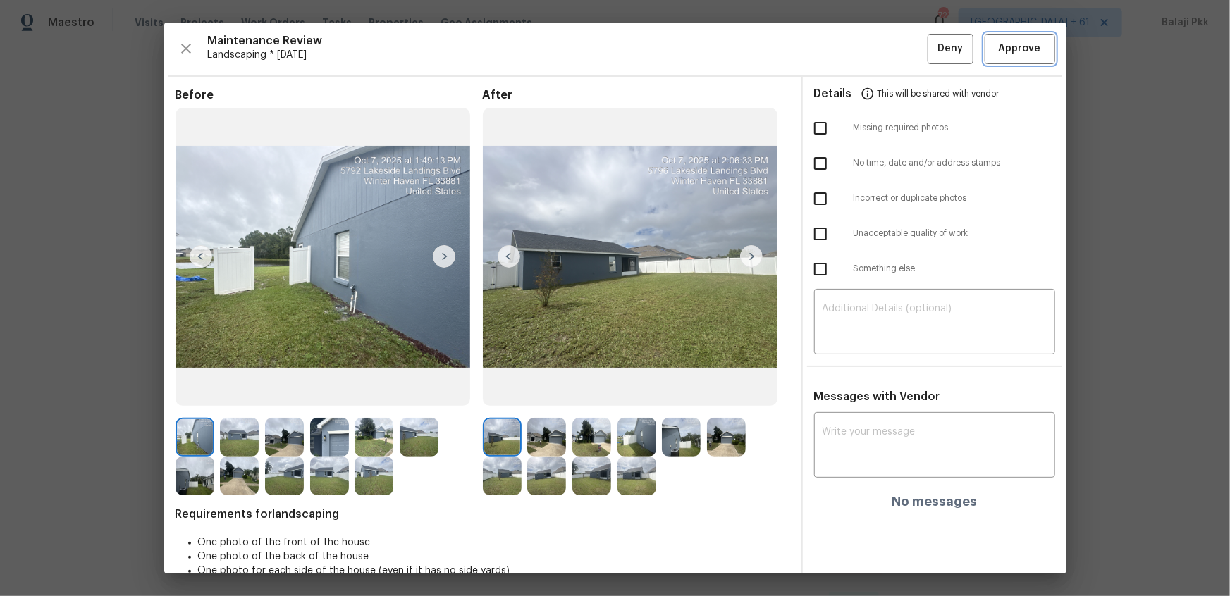
click at [875, 54] on span "Approve" at bounding box center [1020, 49] width 42 height 18
